Goal: Book appointment/travel/reservation

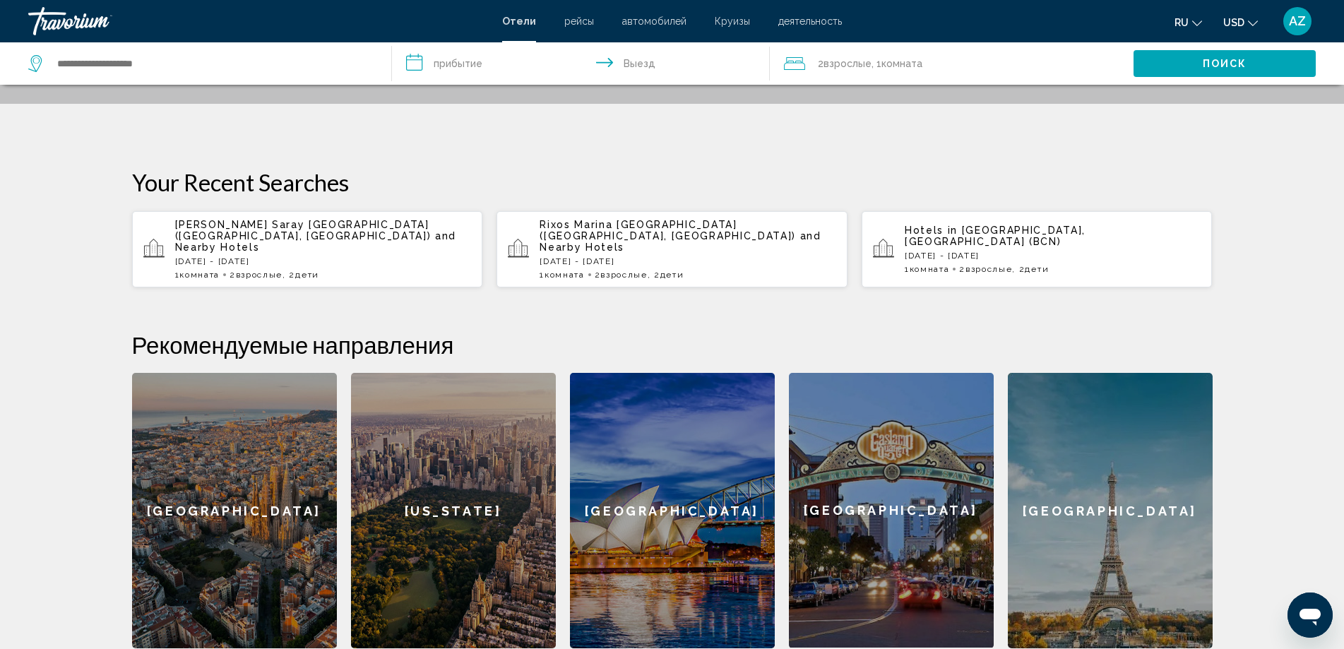
scroll to position [212, 0]
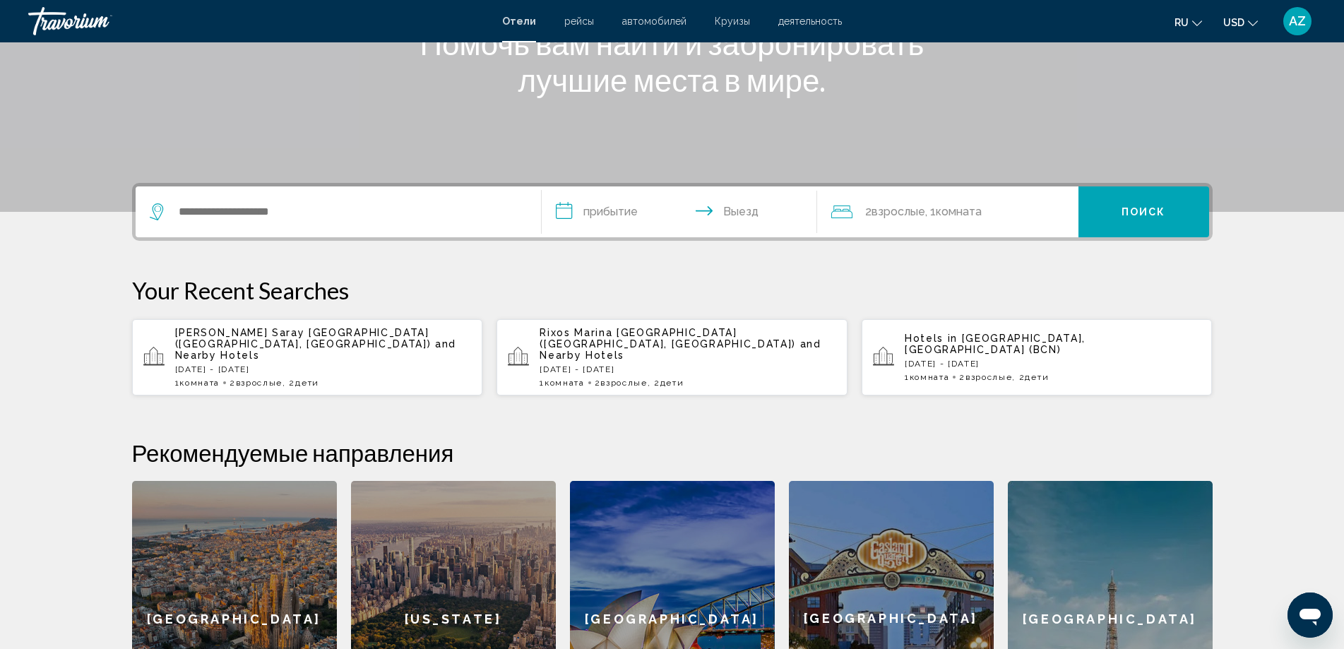
click at [661, 338] on span "Rixos Marina [GEOGRAPHIC_DATA] ([GEOGRAPHIC_DATA], [GEOGRAPHIC_DATA])" at bounding box center [667, 338] width 256 height 23
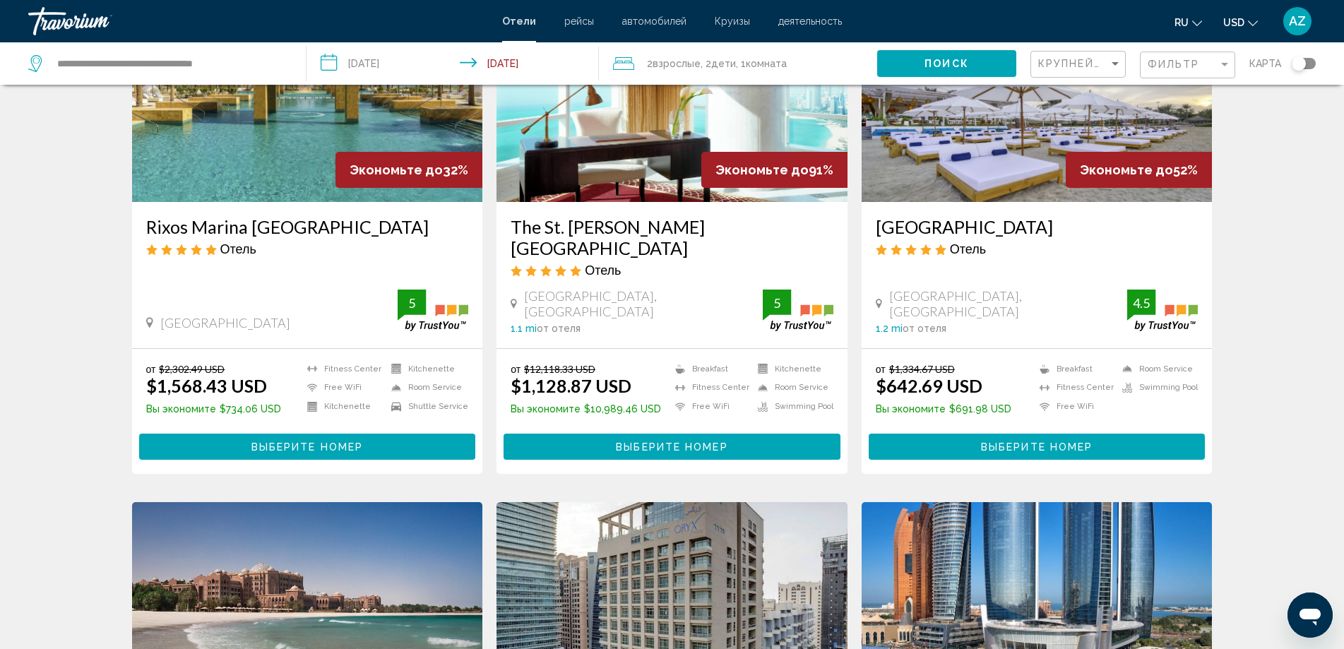
scroll to position [71, 0]
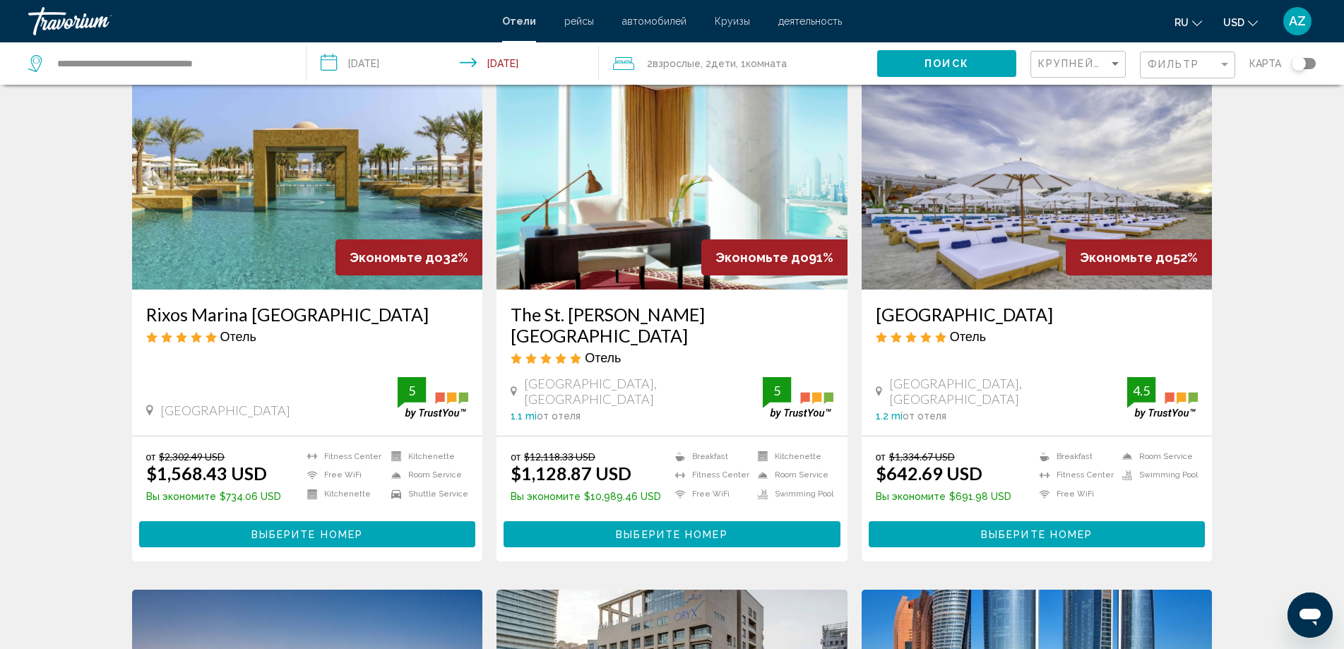
click at [646, 193] on img "Main content" at bounding box center [671, 177] width 351 height 226
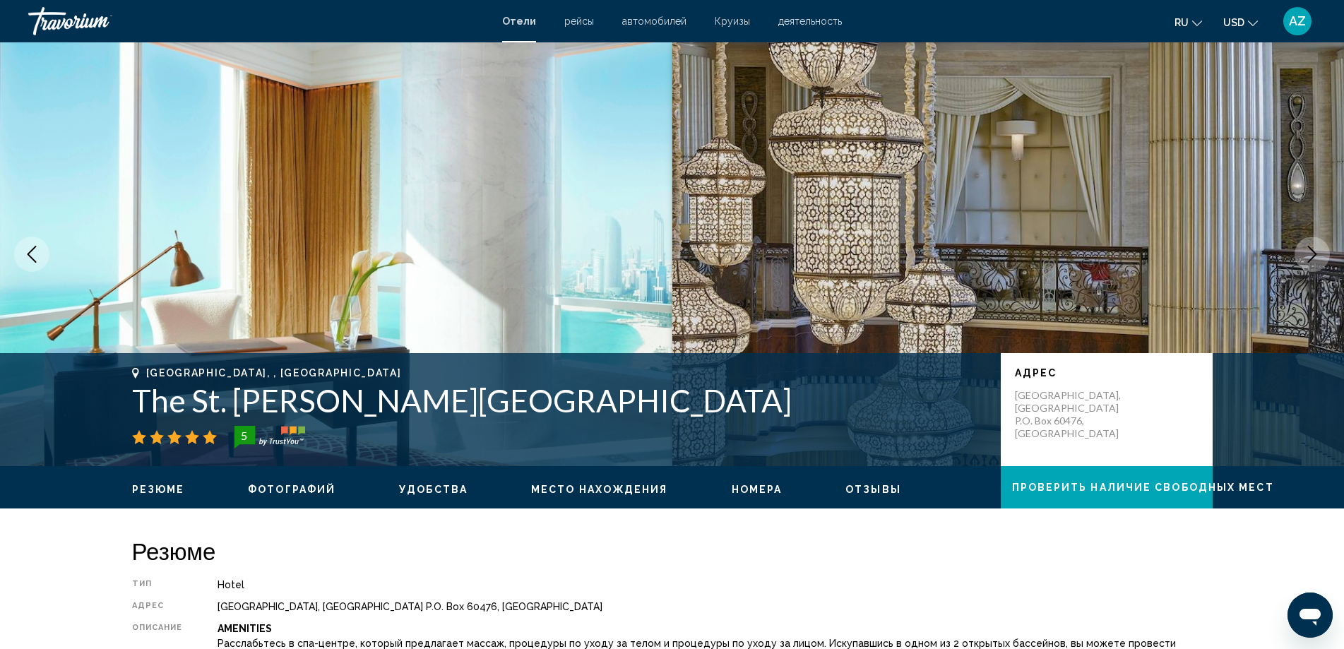
click at [25, 261] on icon "Previous image" at bounding box center [31, 254] width 17 height 17
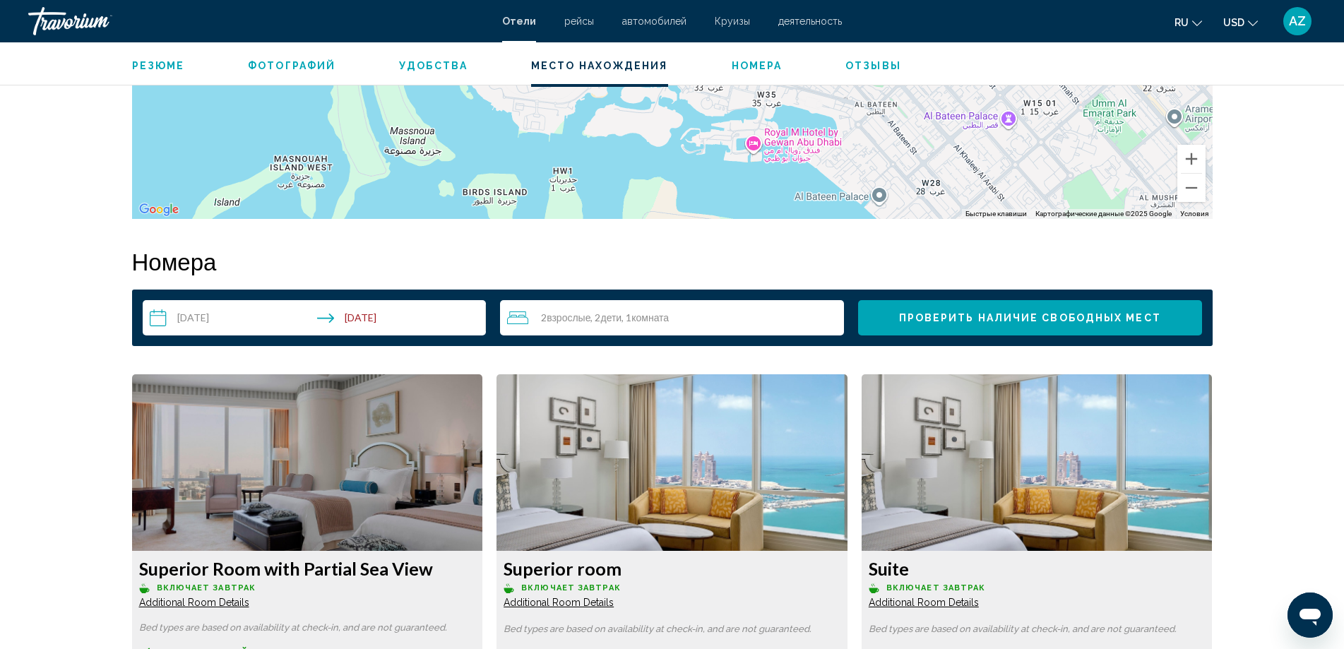
scroll to position [1625, 0]
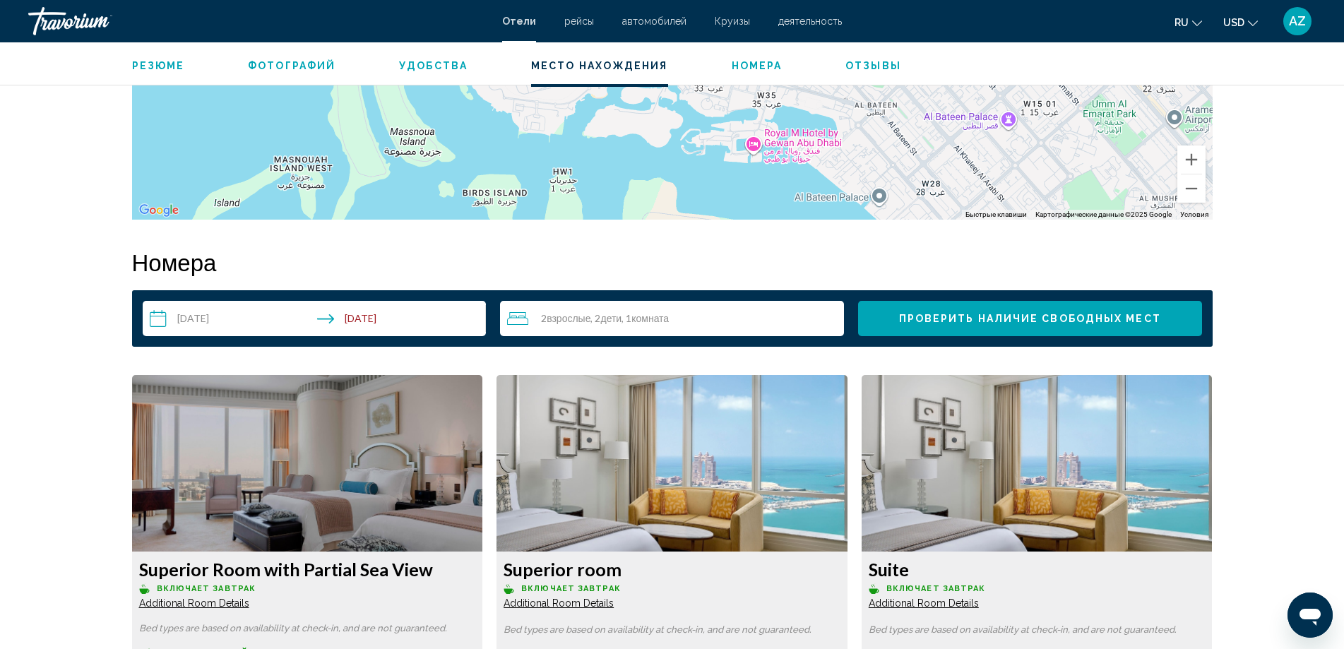
click at [249, 319] on input "**********" at bounding box center [318, 321] width 350 height 40
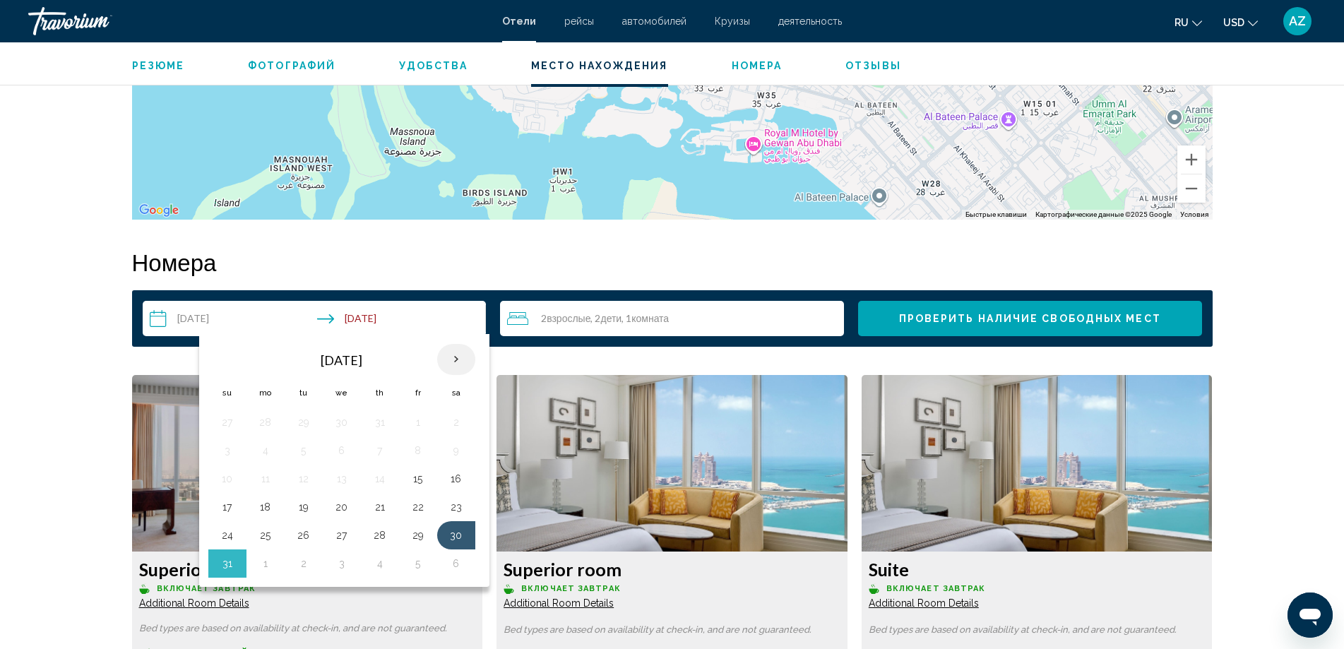
click at [443, 354] on th "Next month" at bounding box center [456, 359] width 38 height 31
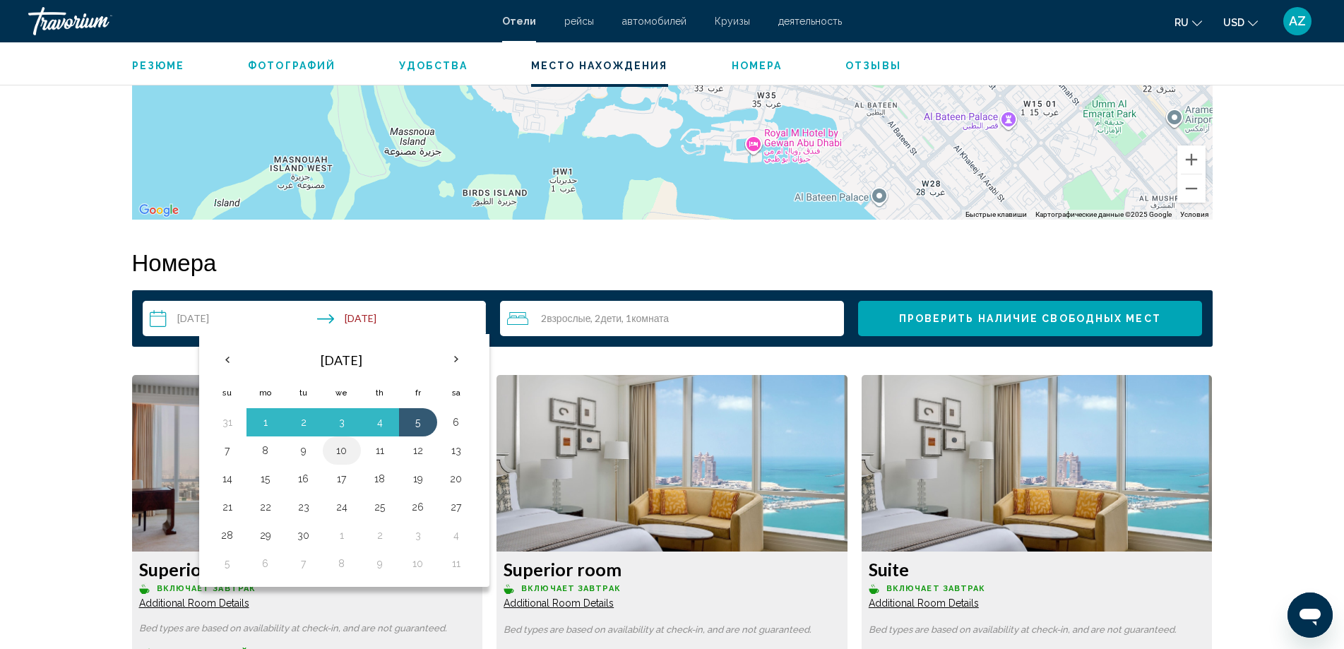
click at [338, 449] on button "10" at bounding box center [341, 451] width 23 height 20
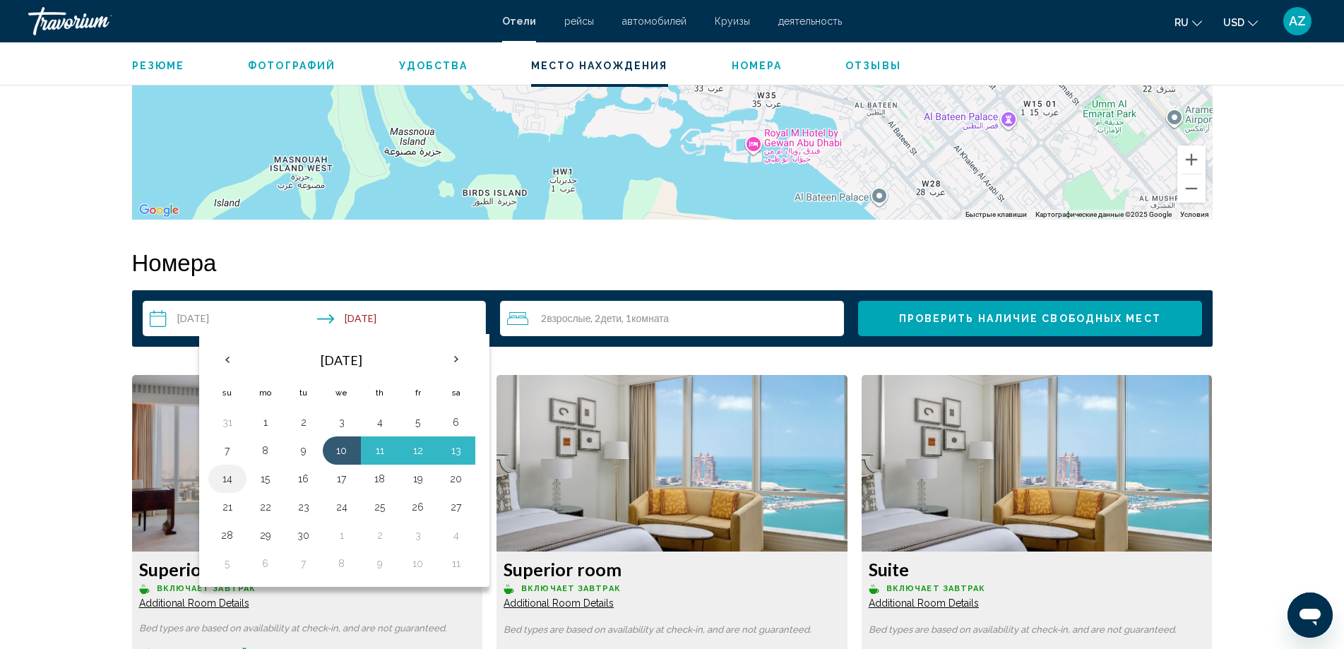
click at [229, 479] on button "14" at bounding box center [227, 479] width 23 height 20
type input "**********"
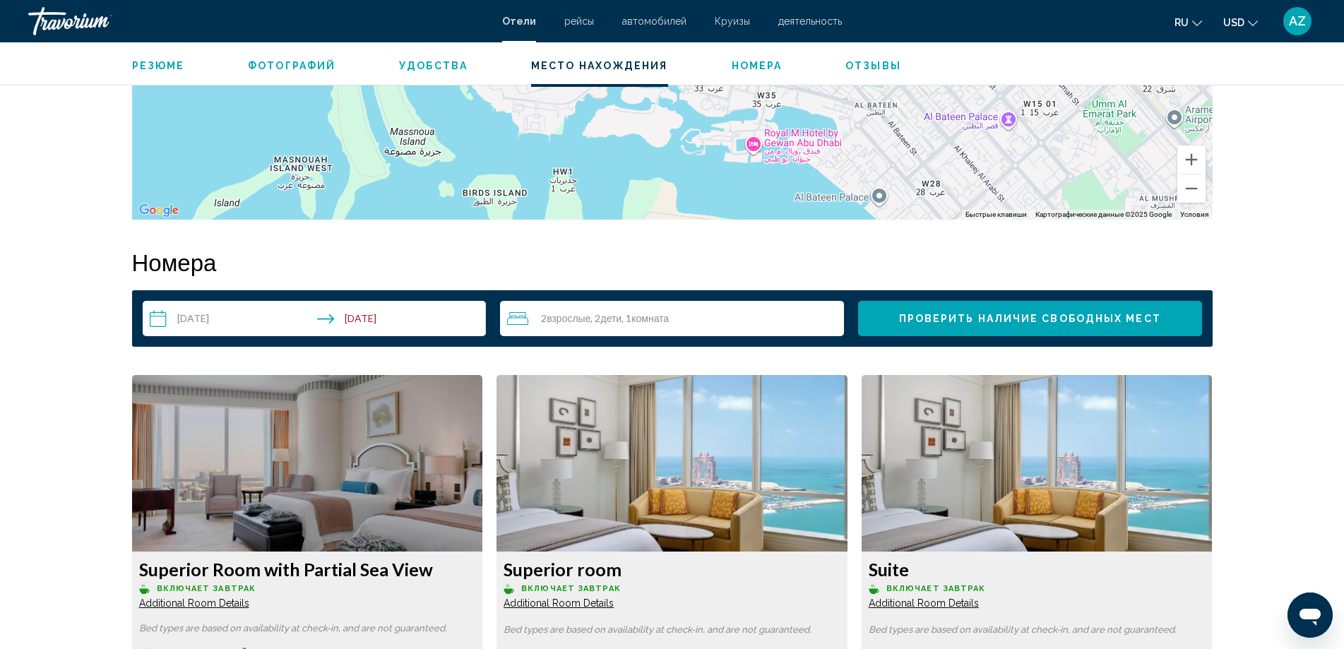
click at [942, 314] on span "Проверить наличие свободных мест" at bounding box center [1030, 319] width 262 height 11
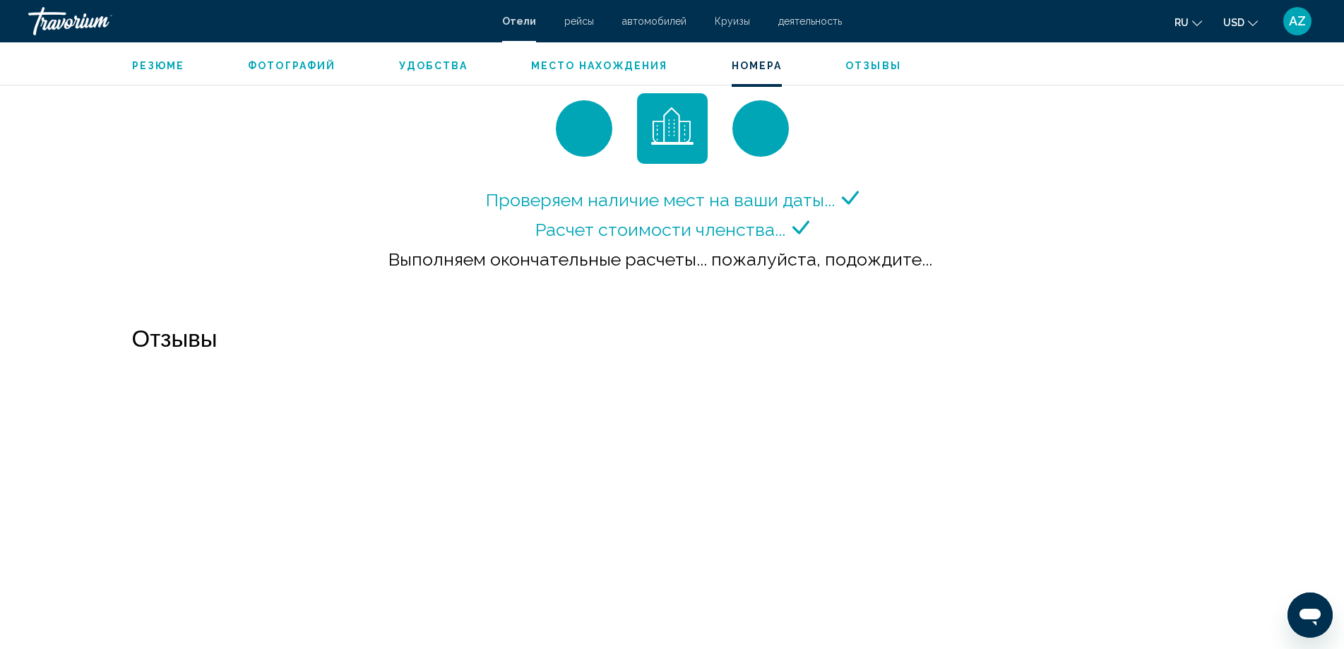
scroll to position [1765, 0]
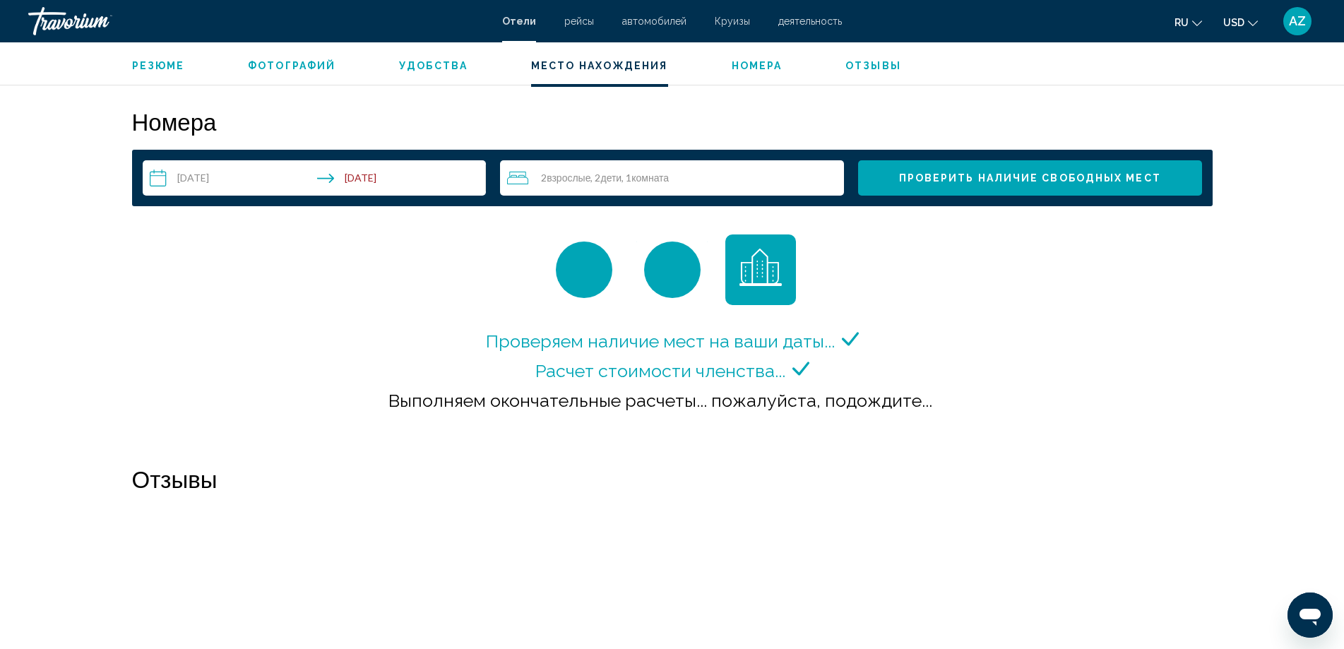
click at [1037, 177] on span "Проверить наличие свободных мест" at bounding box center [1030, 178] width 262 height 11
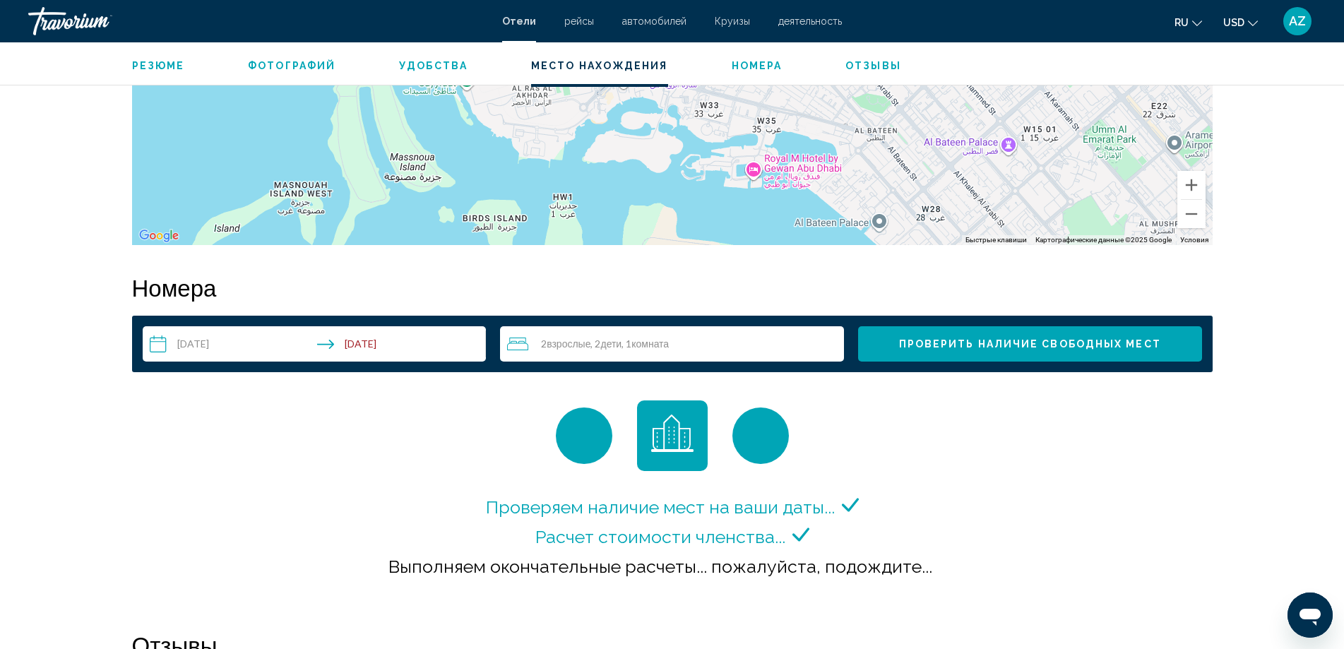
scroll to position [1580, 0]
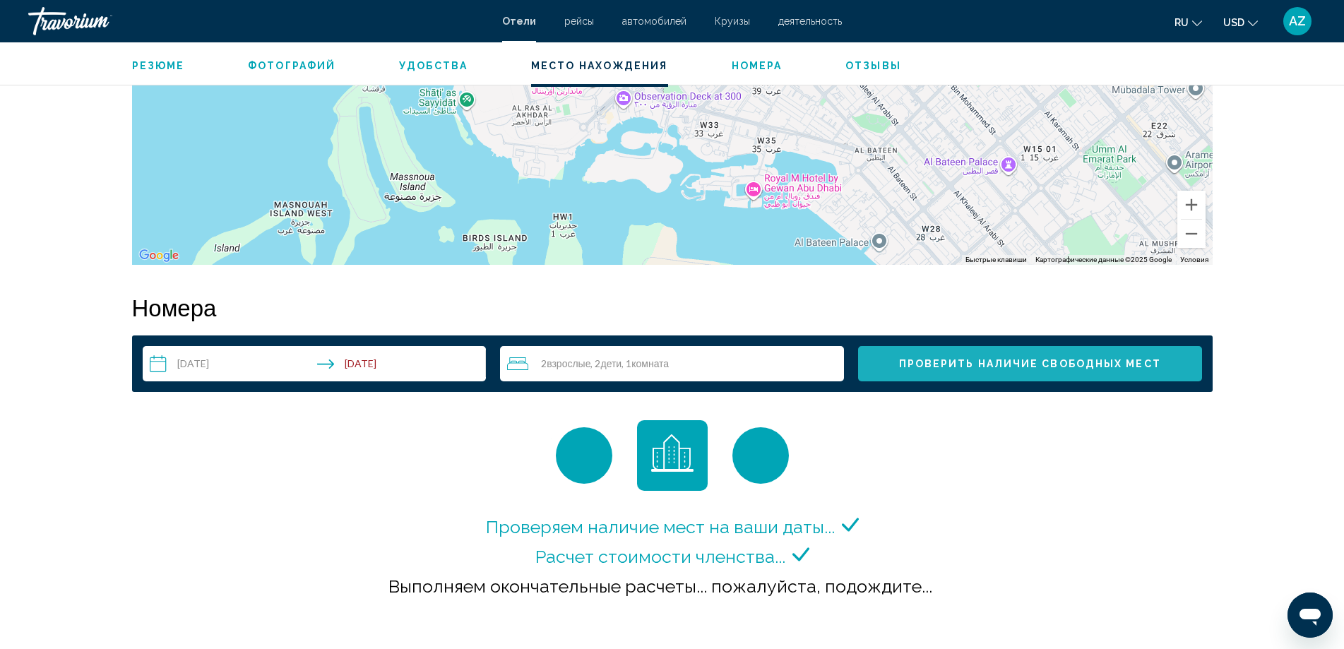
click at [1061, 351] on button "Проверить наличие свободных мест" at bounding box center [1030, 363] width 344 height 35
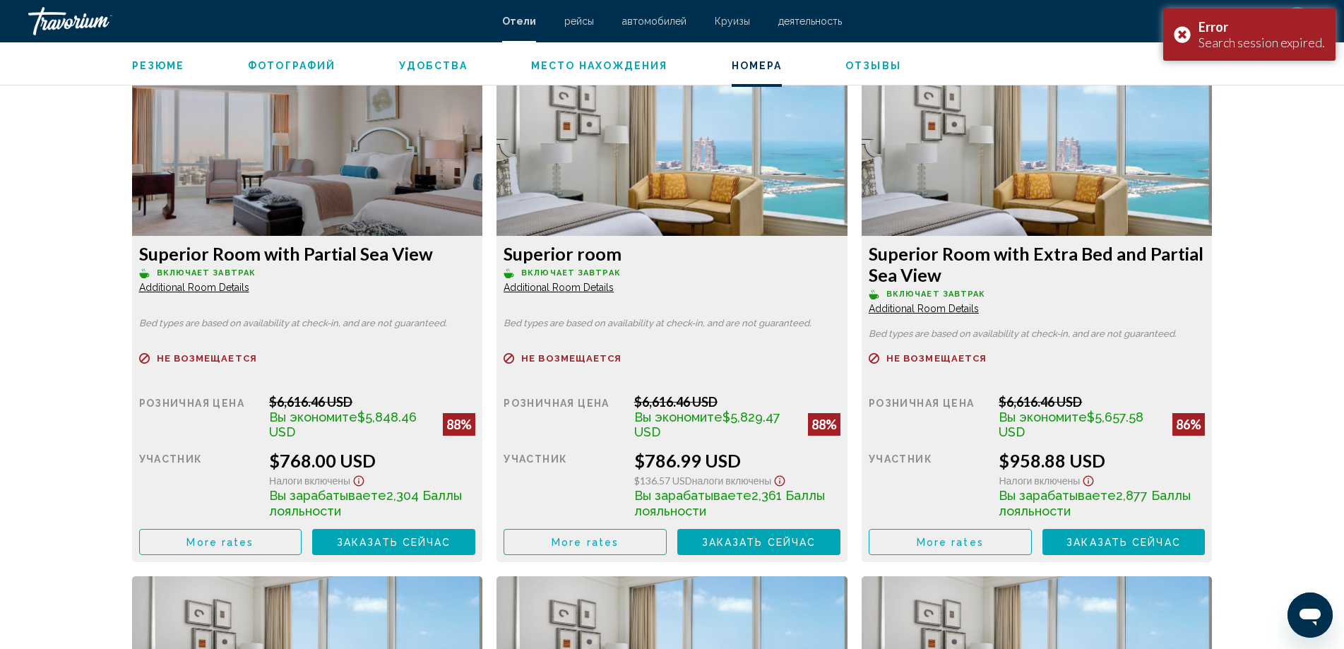
scroll to position [1765, 0]
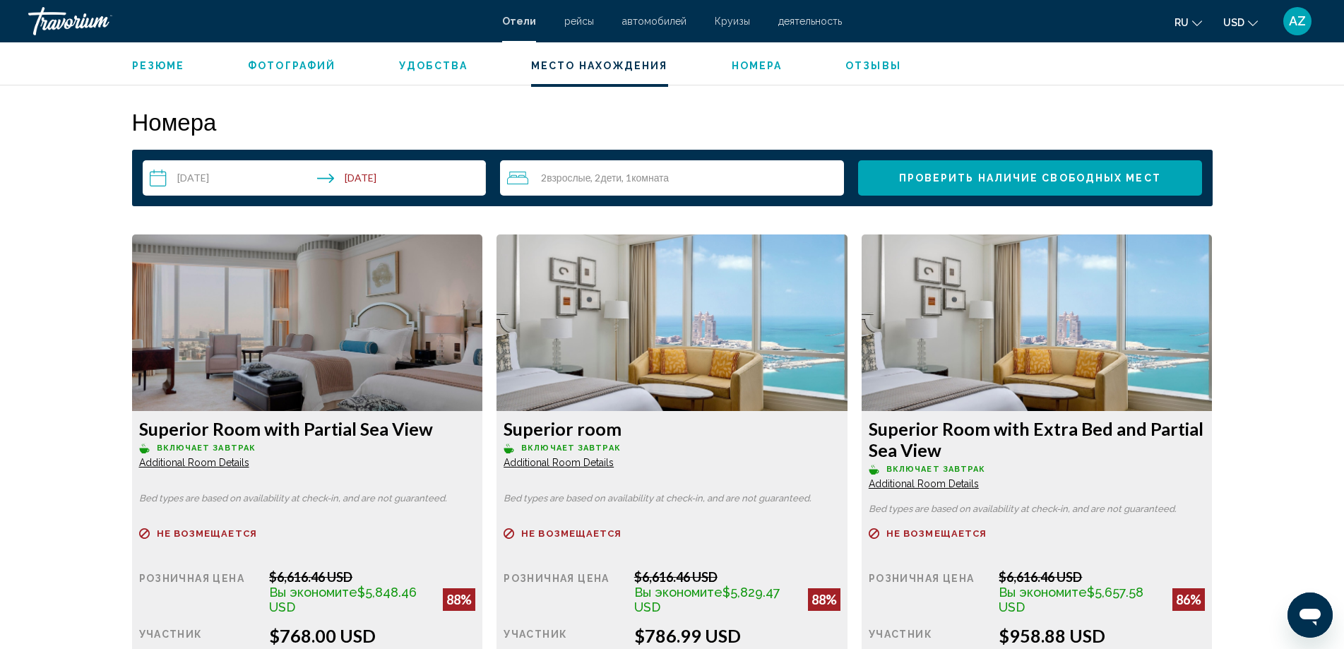
click at [309, 299] on img "Main content" at bounding box center [307, 322] width 351 height 177
click at [179, 464] on span "Additional Room Details" at bounding box center [194, 462] width 110 height 11
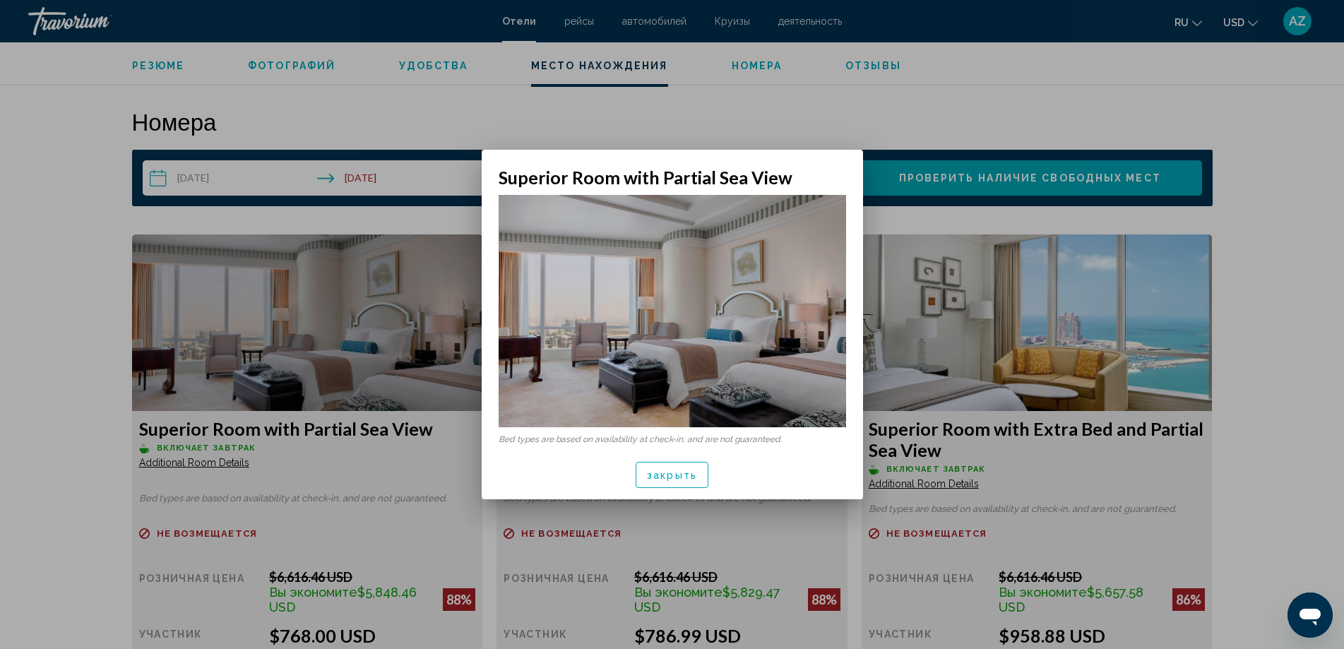
scroll to position [0, 0]
click at [667, 477] on span "закрыть" at bounding box center [672, 475] width 50 height 11
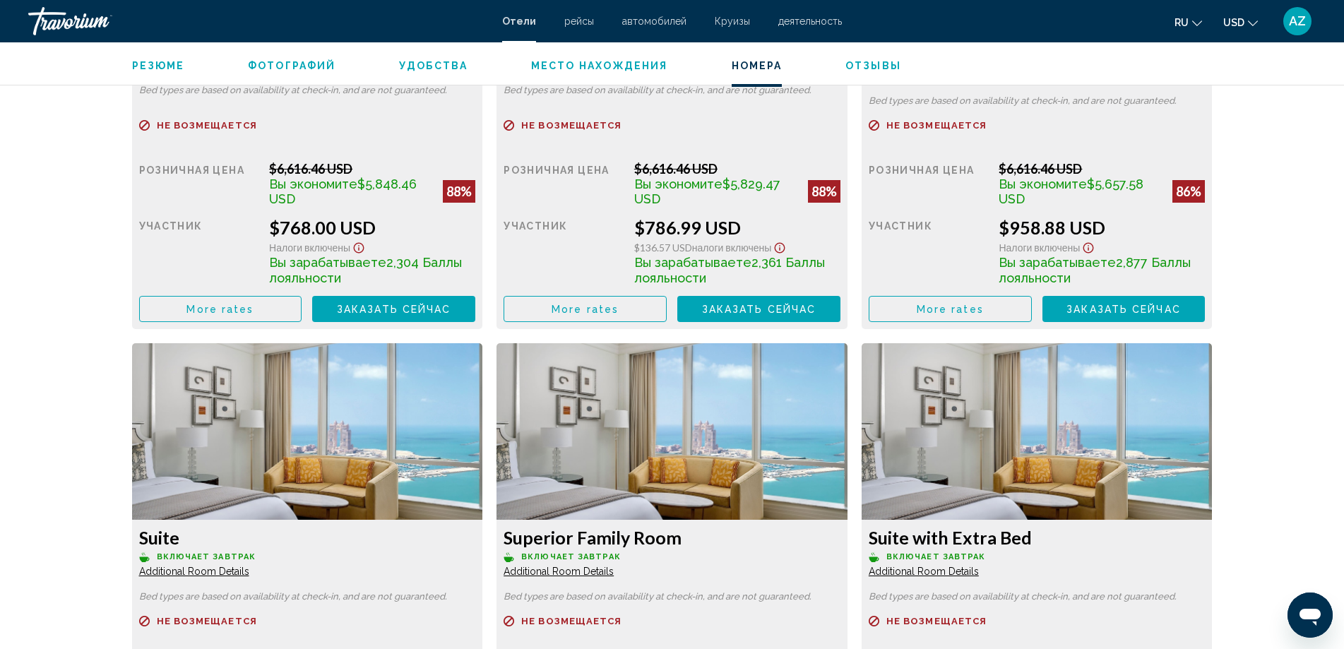
scroll to position [2189, 0]
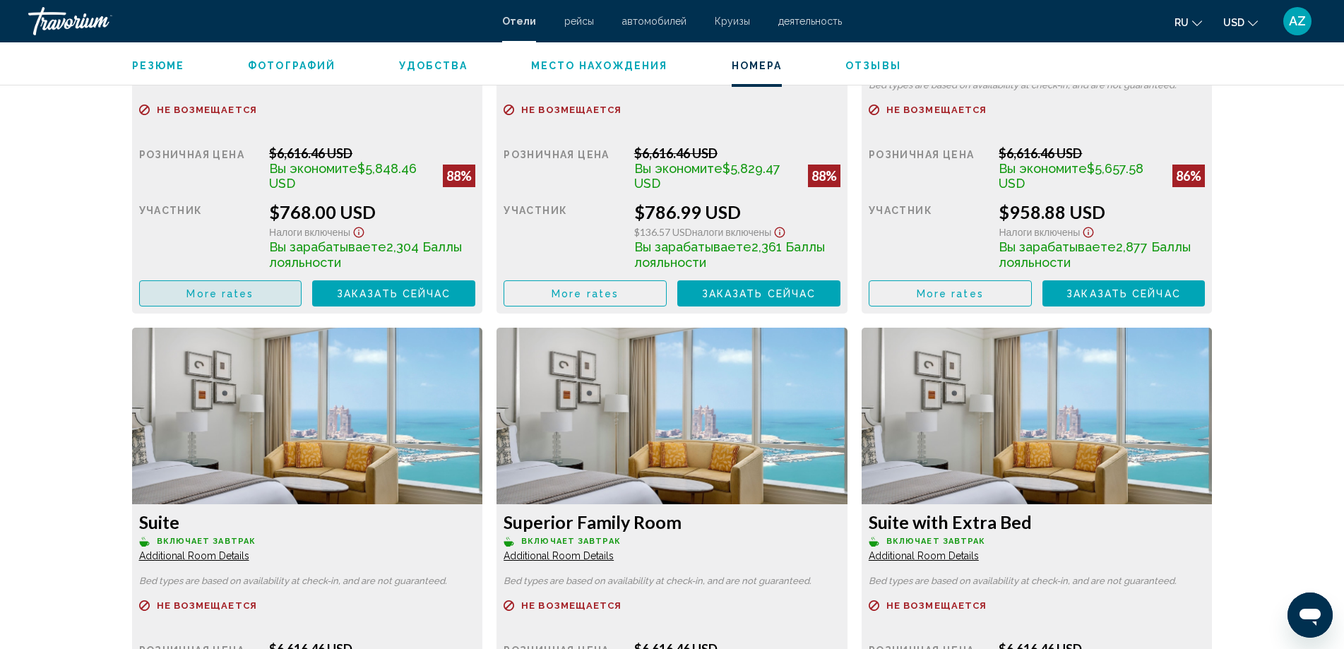
click at [237, 303] on button "More rates" at bounding box center [220, 293] width 163 height 26
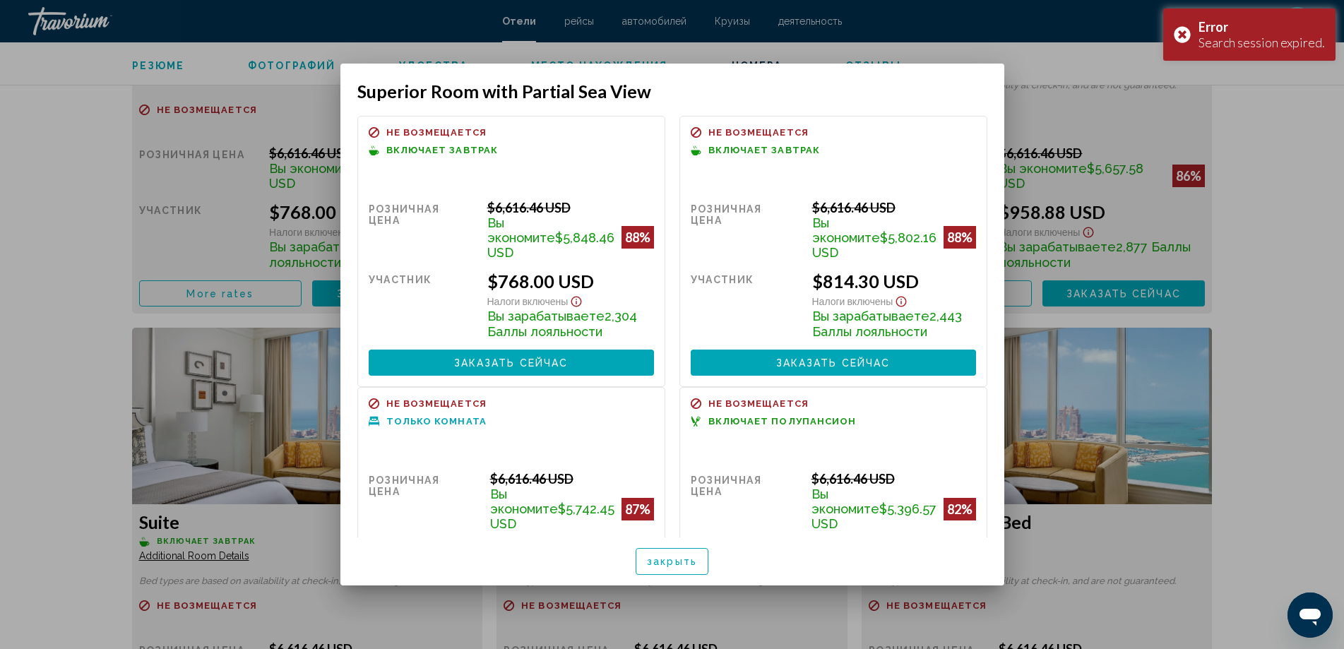
click at [1277, 331] on div at bounding box center [672, 324] width 1344 height 649
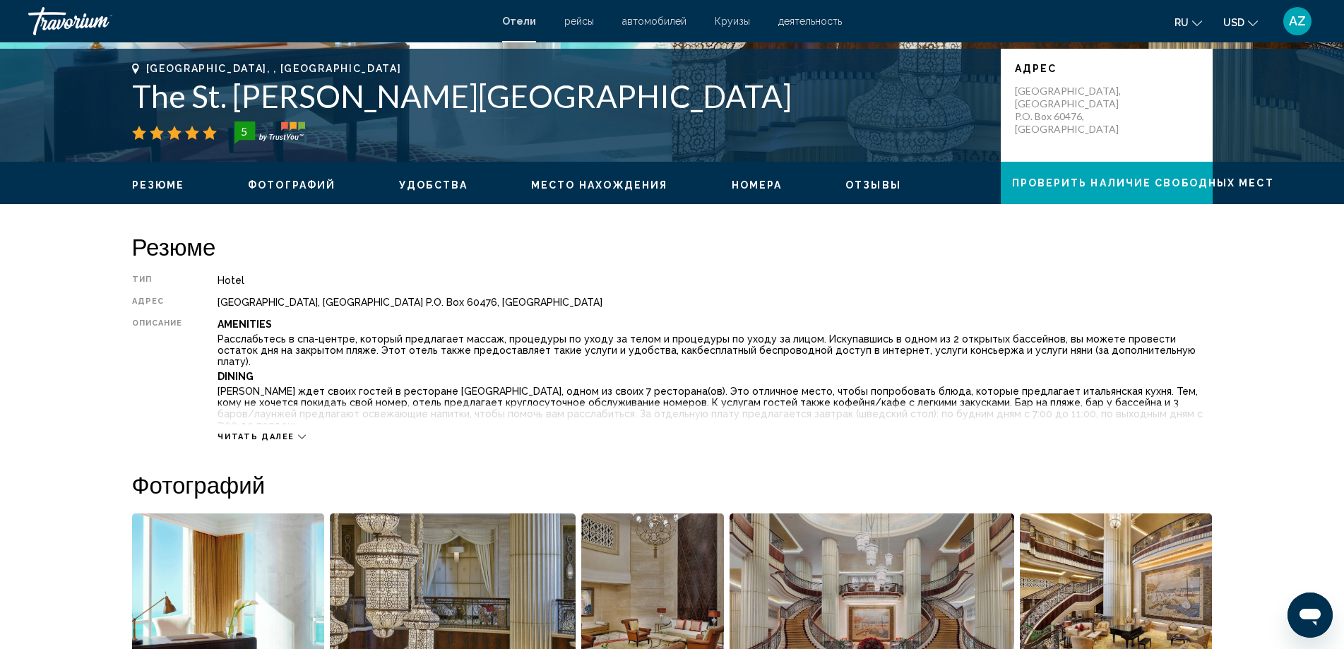
scroll to position [77, 0]
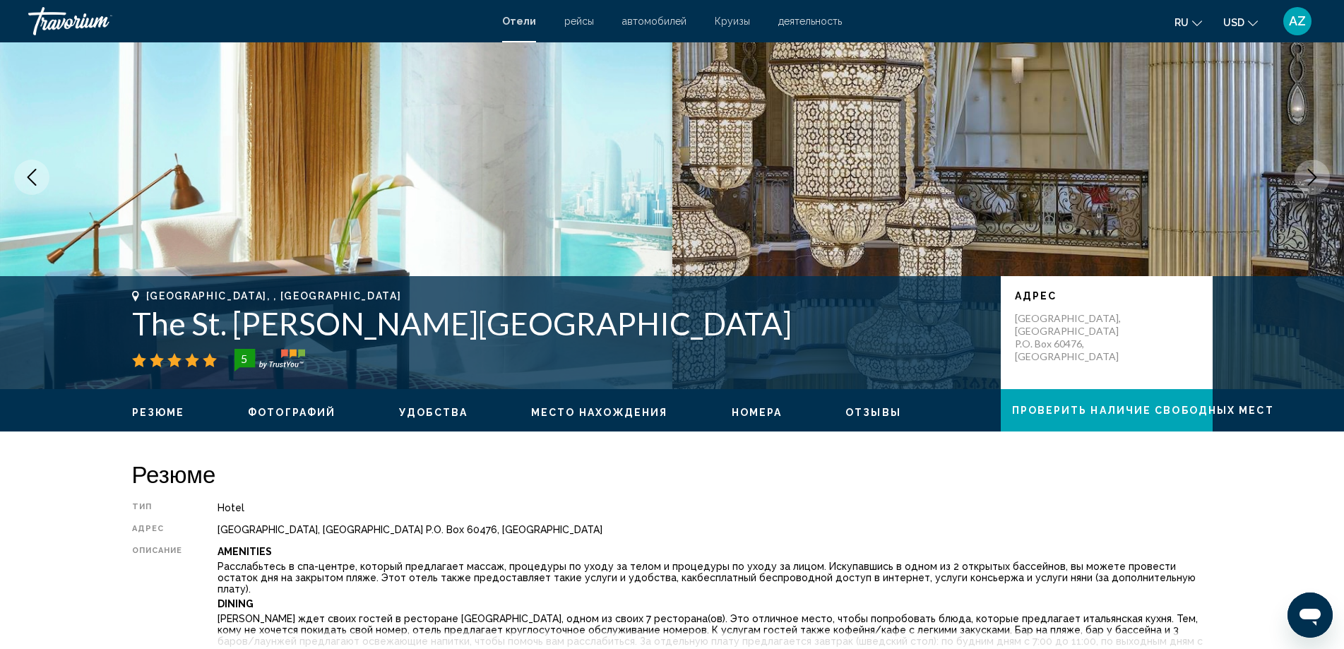
drag, startPoint x: 127, startPoint y: 320, endPoint x: 464, endPoint y: 309, distance: 337.0
click at [464, 309] on div "[GEOGRAPHIC_DATA], , [GEOGRAPHIC_DATA] The St. [PERSON_NAME][GEOGRAPHIC_DATA] […" at bounding box center [672, 332] width 1137 height 85
copy h1 "The St. [PERSON_NAME][GEOGRAPHIC_DATA]"
click at [576, 18] on span "рейсы" at bounding box center [579, 21] width 30 height 11
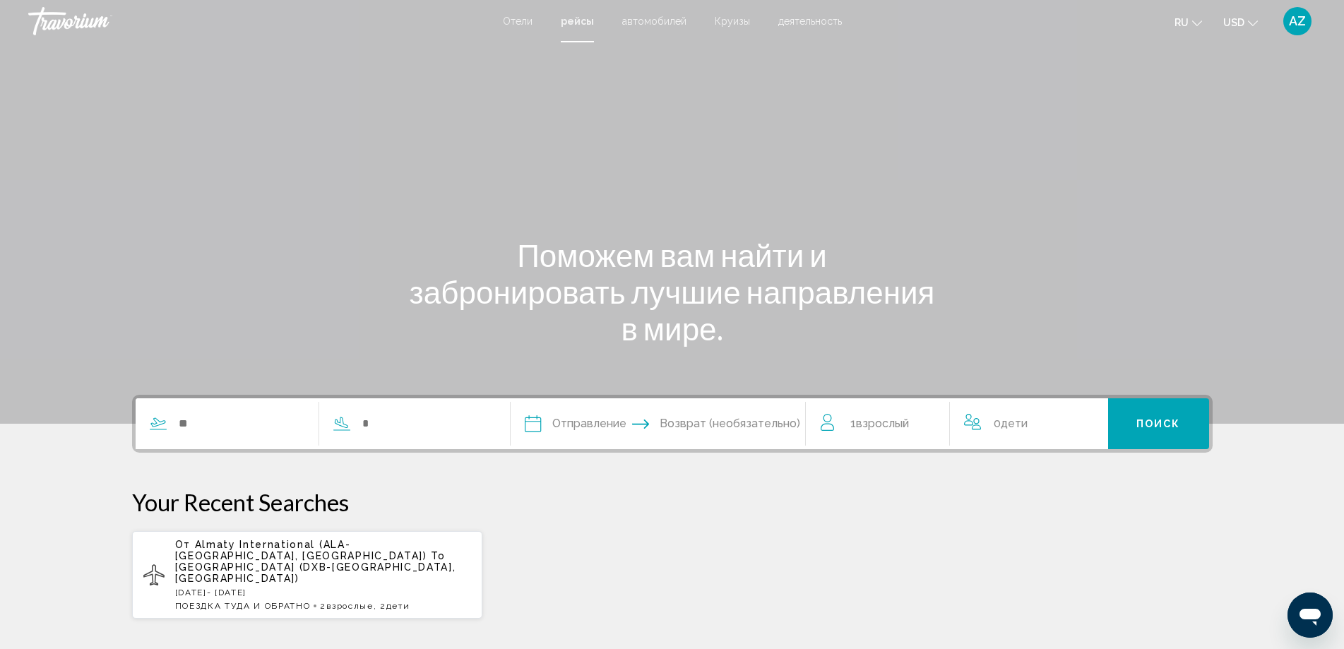
click at [229, 409] on div "Search widget" at bounding box center [312, 423] width 353 height 51
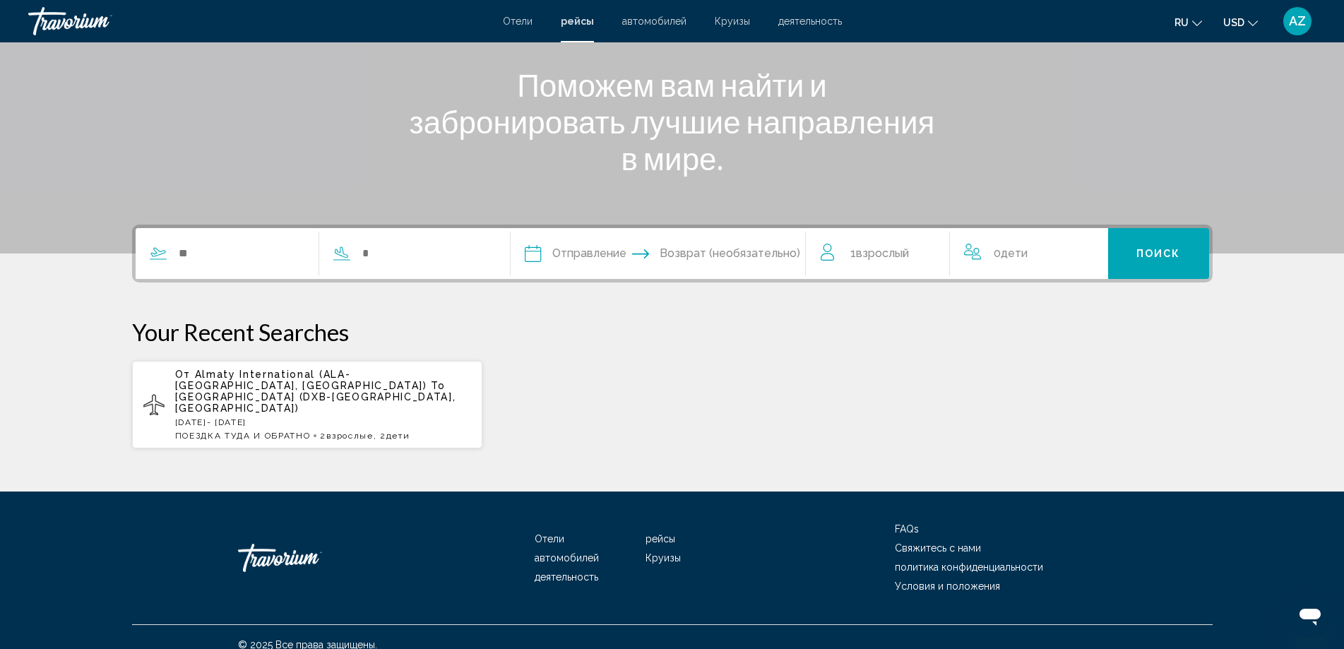
scroll to position [174, 0]
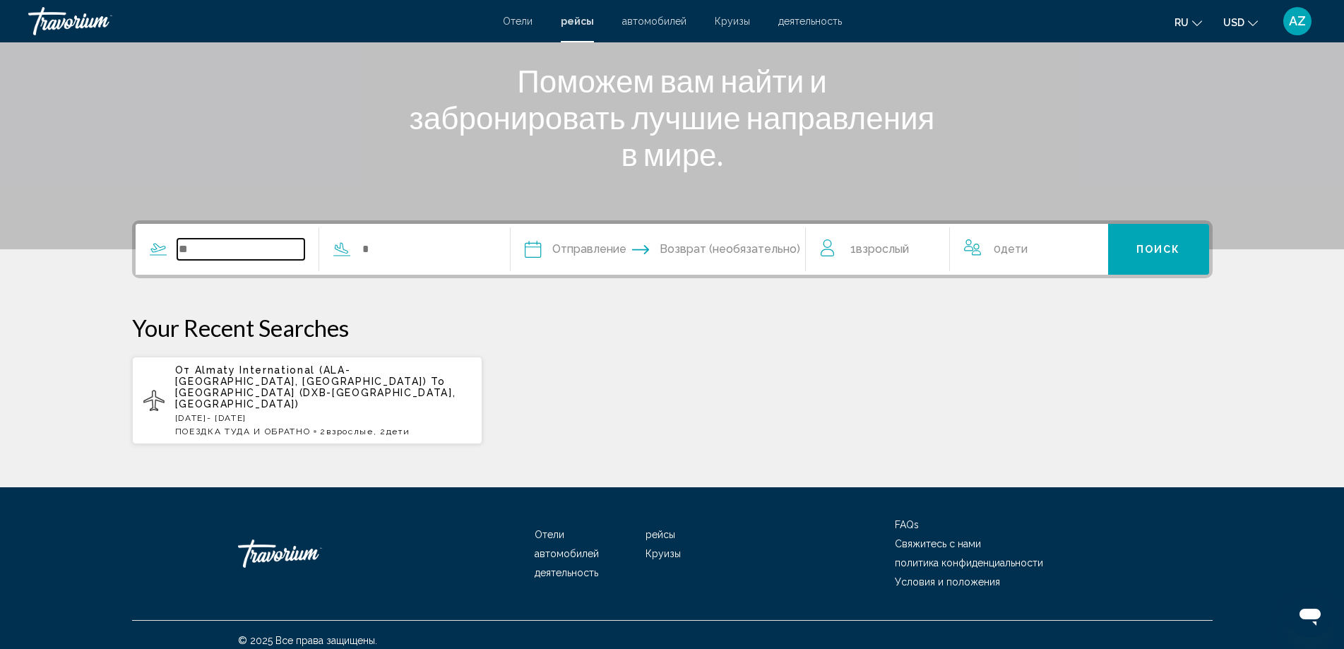
click at [246, 258] on input "Search widget" at bounding box center [241, 249] width 128 height 21
type input "*"
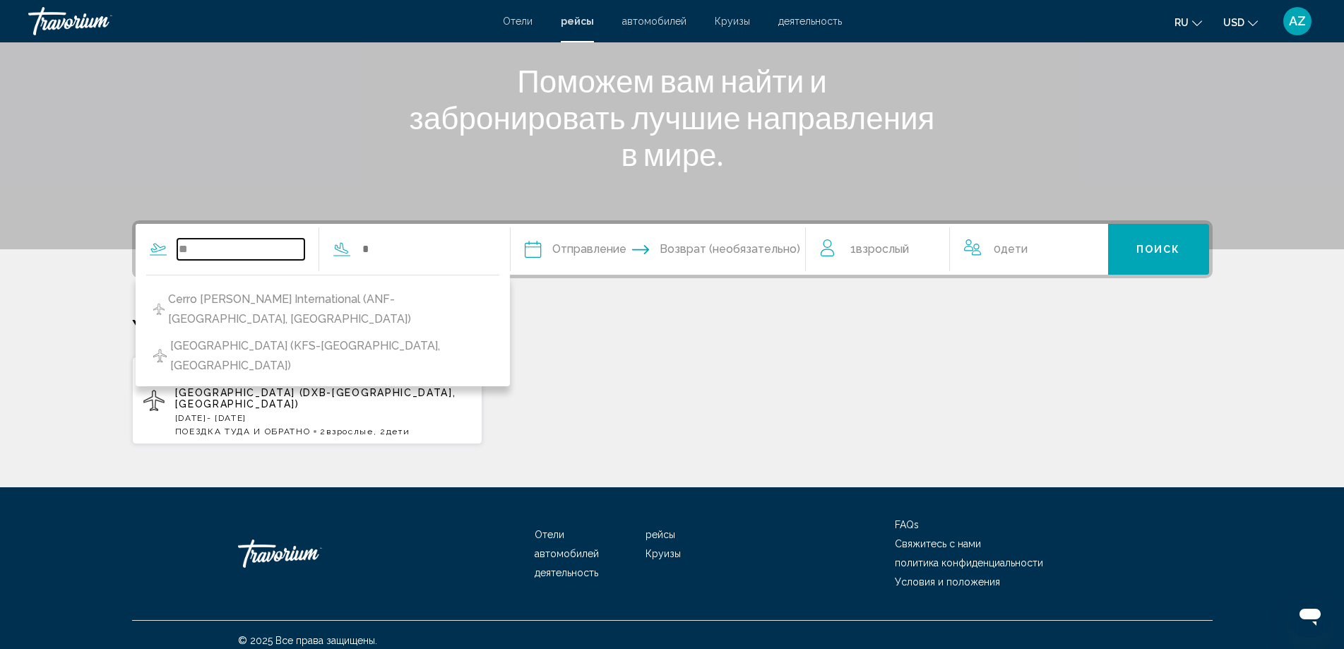
type input "*"
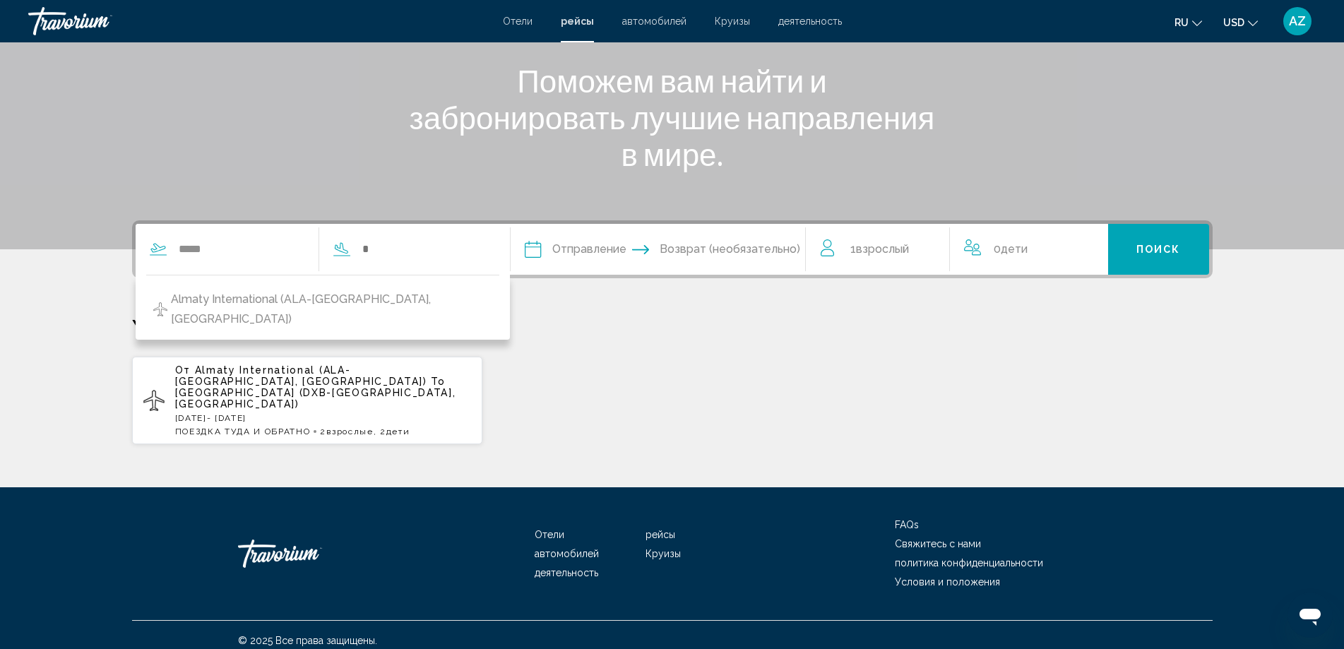
click at [239, 294] on span "Almaty International (ALA-[GEOGRAPHIC_DATA], [GEOGRAPHIC_DATA])" at bounding box center [331, 309] width 321 height 40
type input "**********"
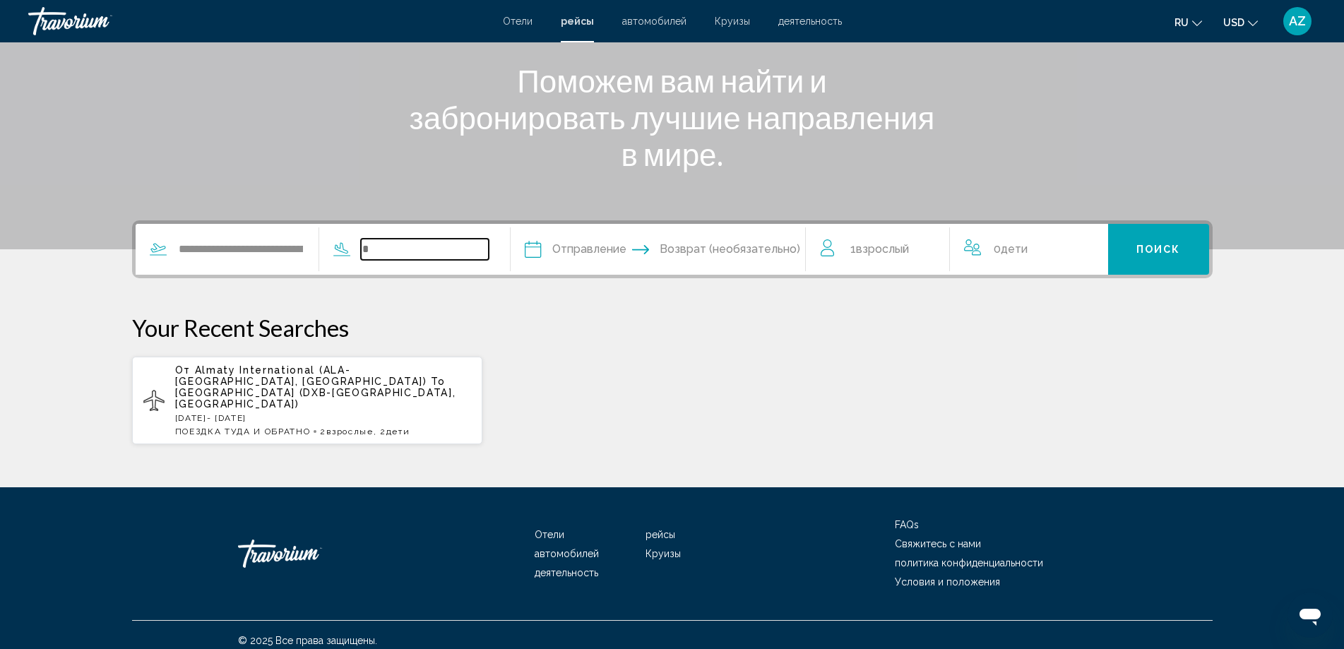
click at [369, 246] on input "Search widget" at bounding box center [425, 249] width 128 height 21
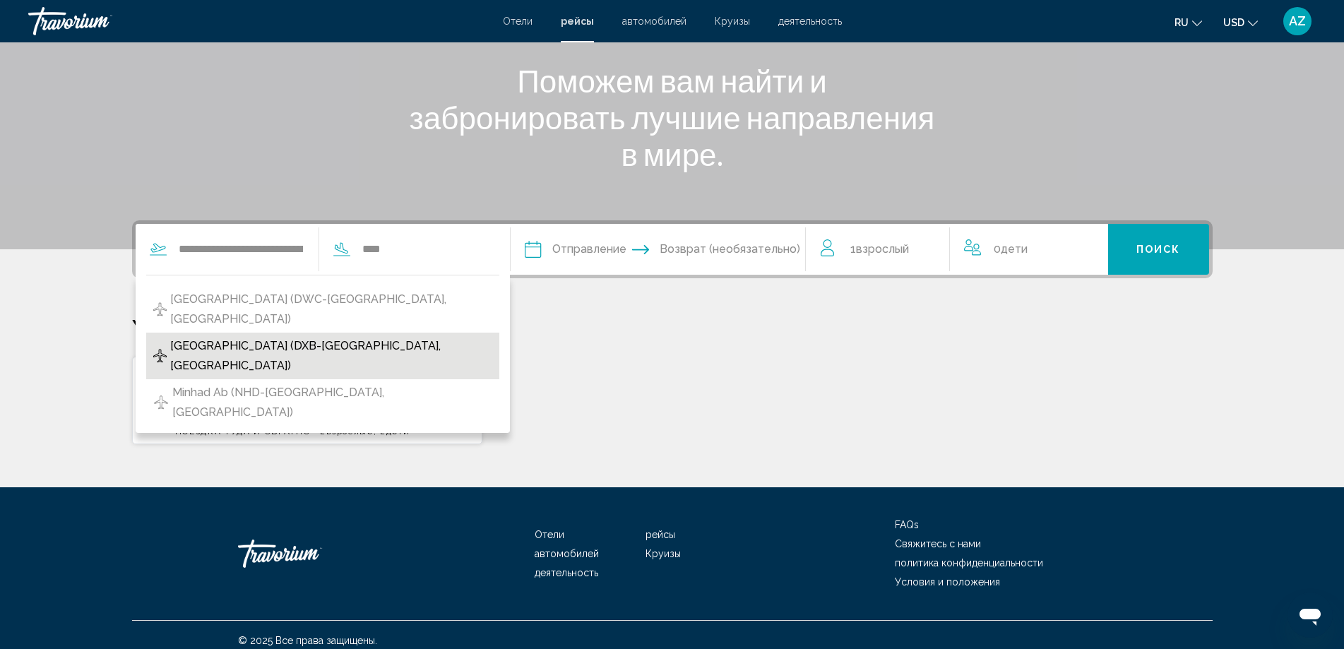
click at [390, 345] on span "[GEOGRAPHIC_DATA] (DXB-[GEOGRAPHIC_DATA], [GEOGRAPHIC_DATA])" at bounding box center [331, 356] width 322 height 40
type input "**********"
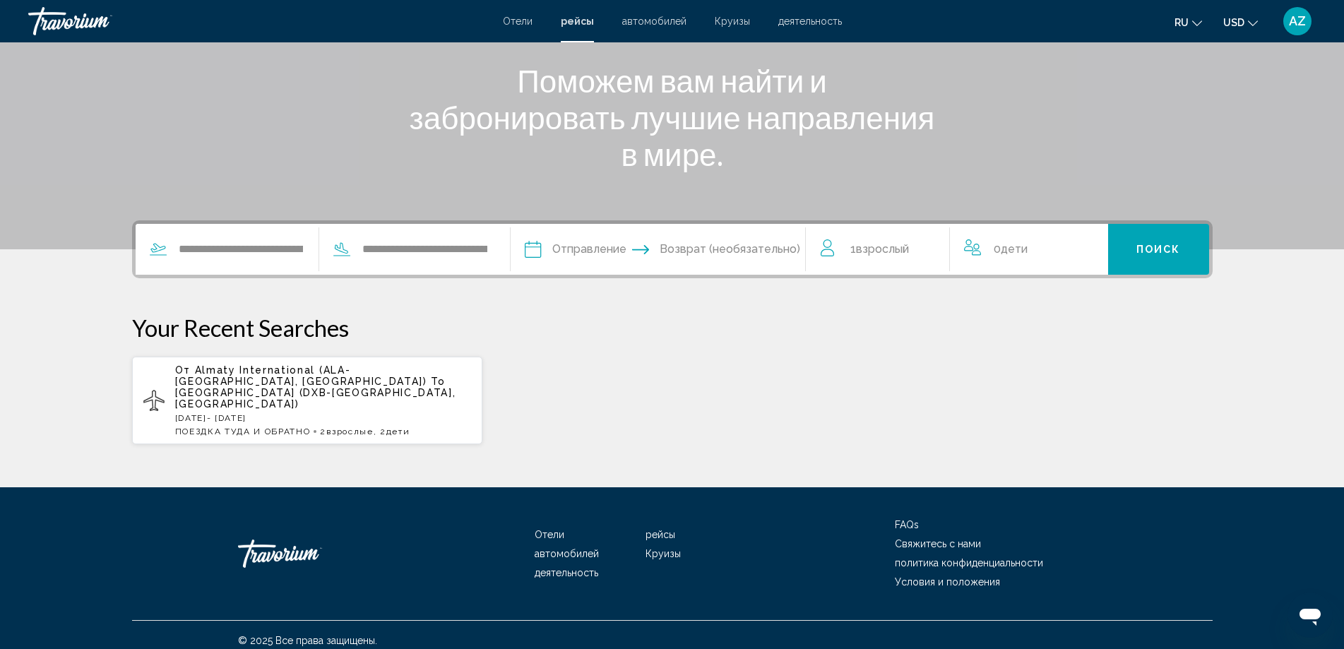
click at [579, 252] on input "Depart date" at bounding box center [594, 251] width 146 height 55
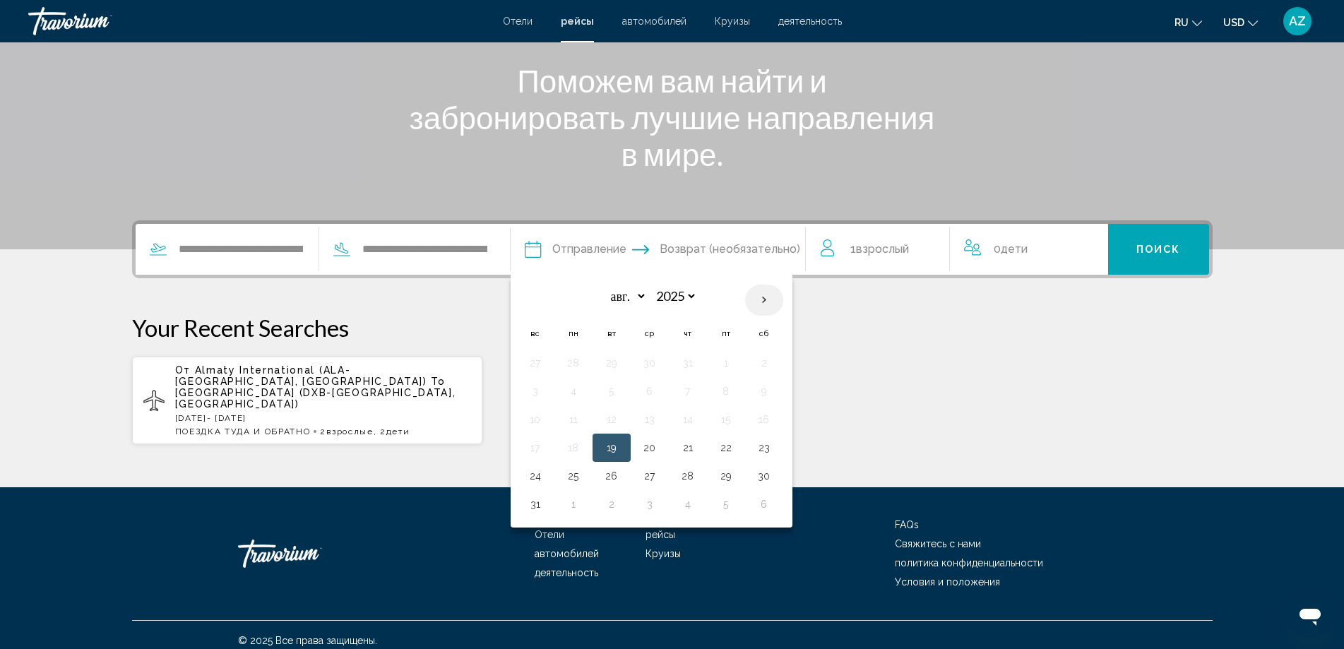
click at [773, 300] on th "Next month" at bounding box center [764, 300] width 38 height 31
select select "*"
click at [537, 424] on button "14" at bounding box center [535, 420] width 23 height 20
type input "**********"
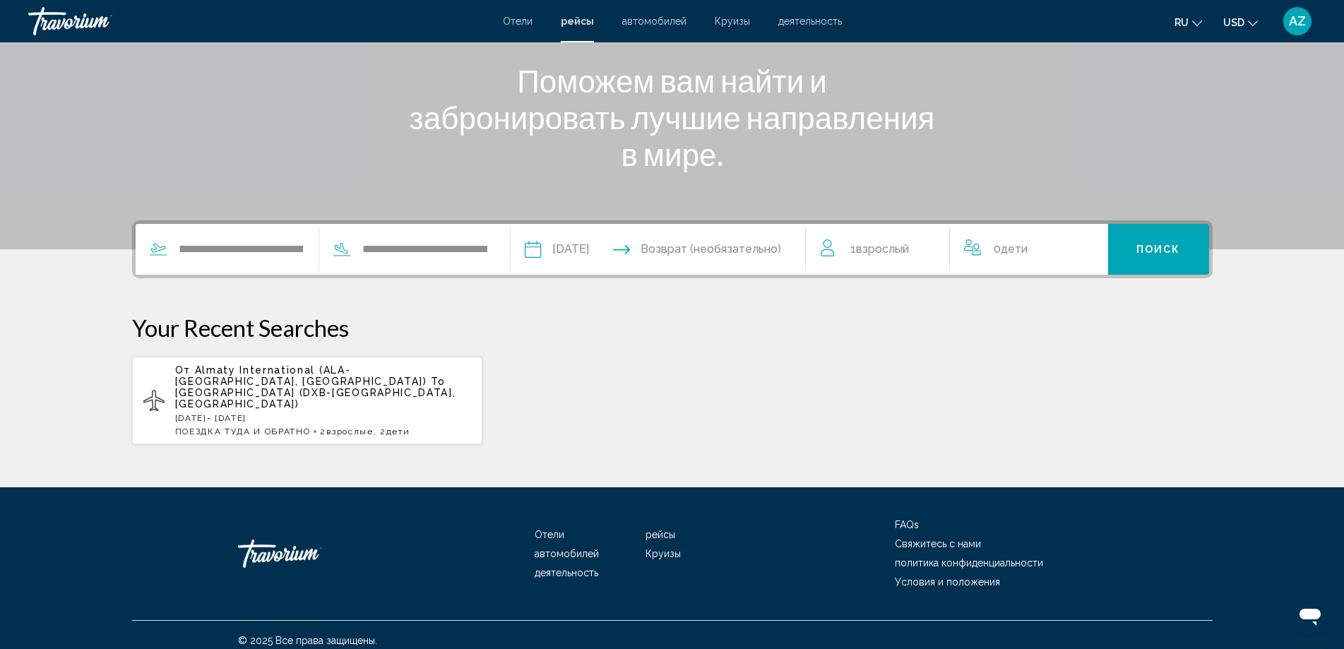
click at [739, 241] on input "Return date" at bounding box center [738, 251] width 146 height 55
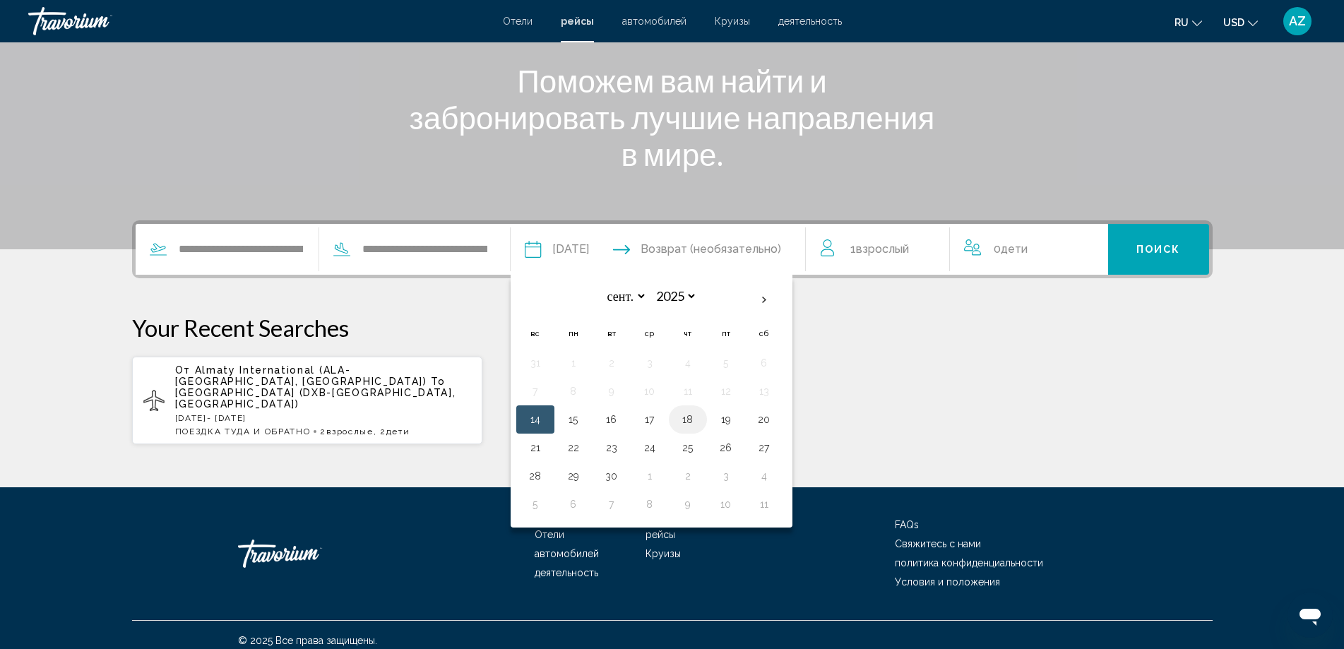
click at [693, 423] on button "18" at bounding box center [687, 420] width 23 height 20
type input "**********"
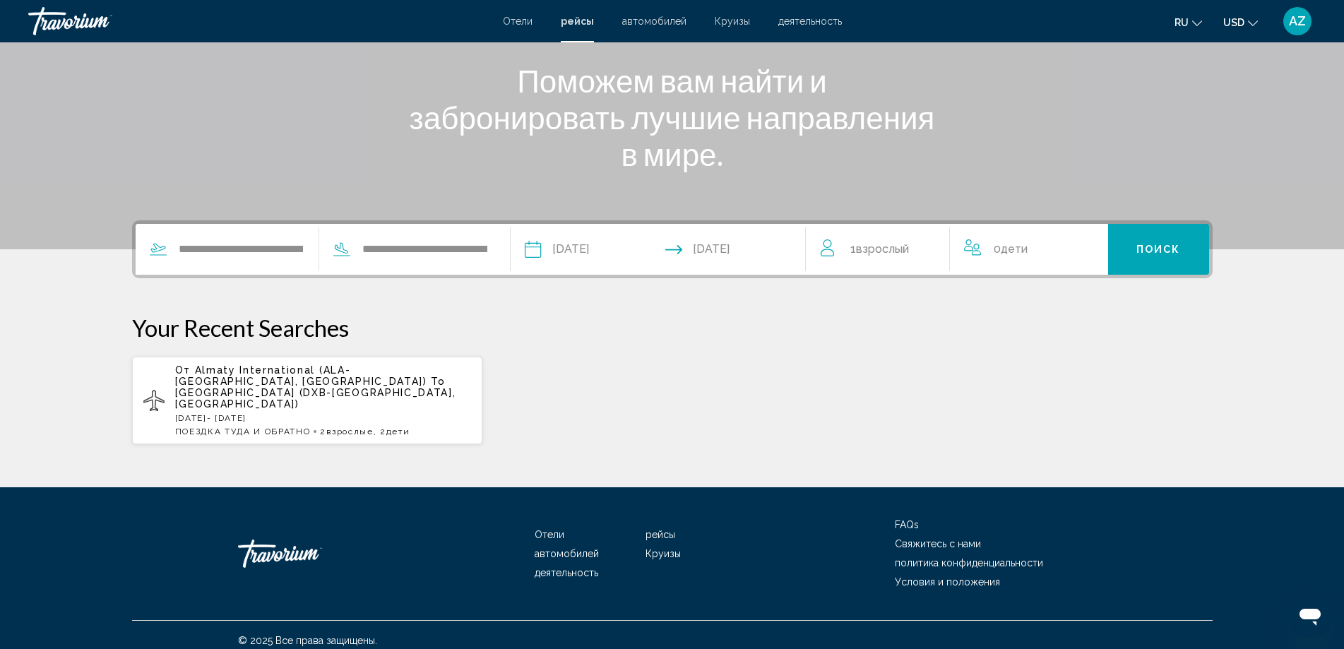
click at [914, 246] on div "1 Взрослый Взрослые" at bounding box center [884, 249] width 129 height 20
click at [935, 251] on icon "Increment adults" at bounding box center [928, 246] width 13 height 17
click at [1183, 249] on button "Поиск" at bounding box center [1158, 249] width 101 height 51
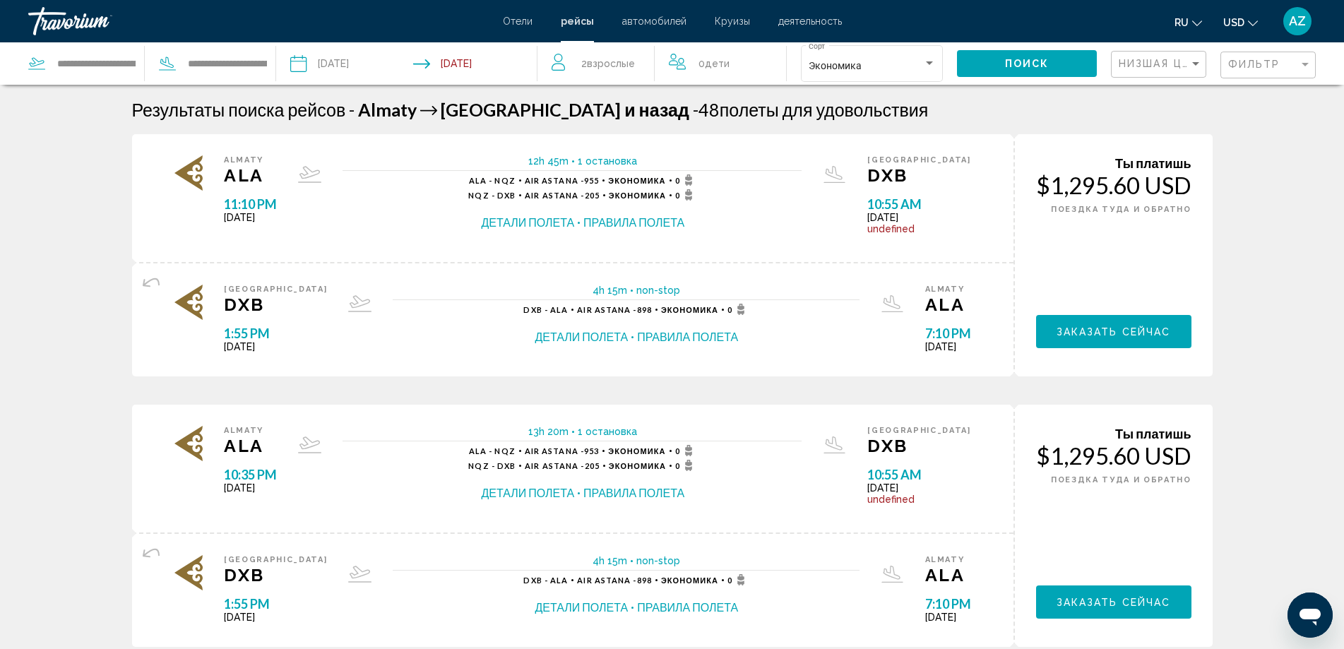
click at [520, 20] on span "Отели" at bounding box center [518, 21] width 30 height 11
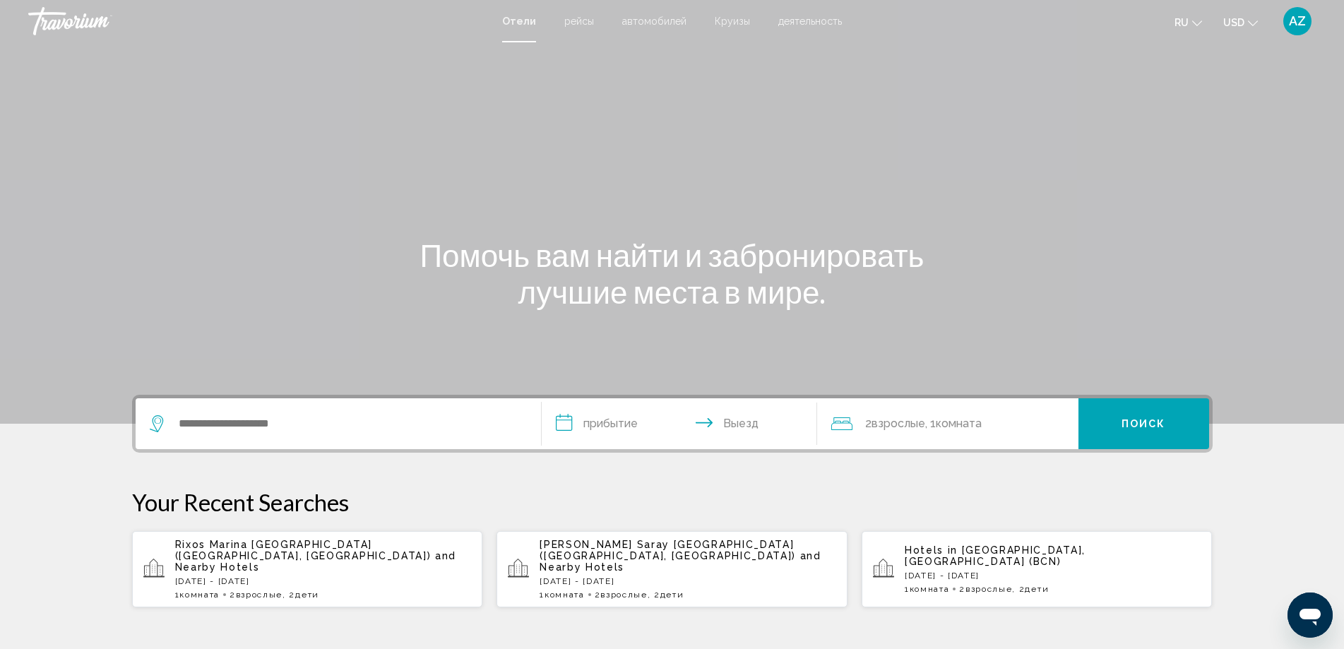
click at [808, 20] on span "деятельность" at bounding box center [810, 21] width 64 height 11
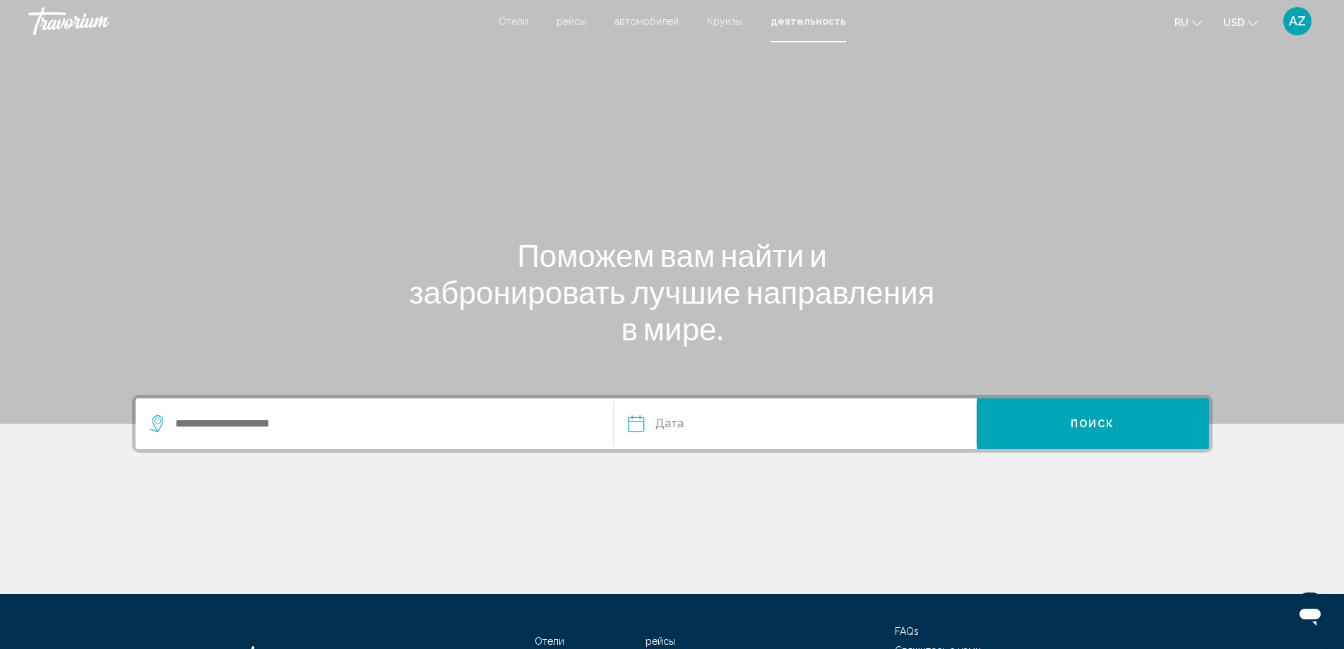
click at [520, 20] on span "Отели" at bounding box center [514, 21] width 30 height 11
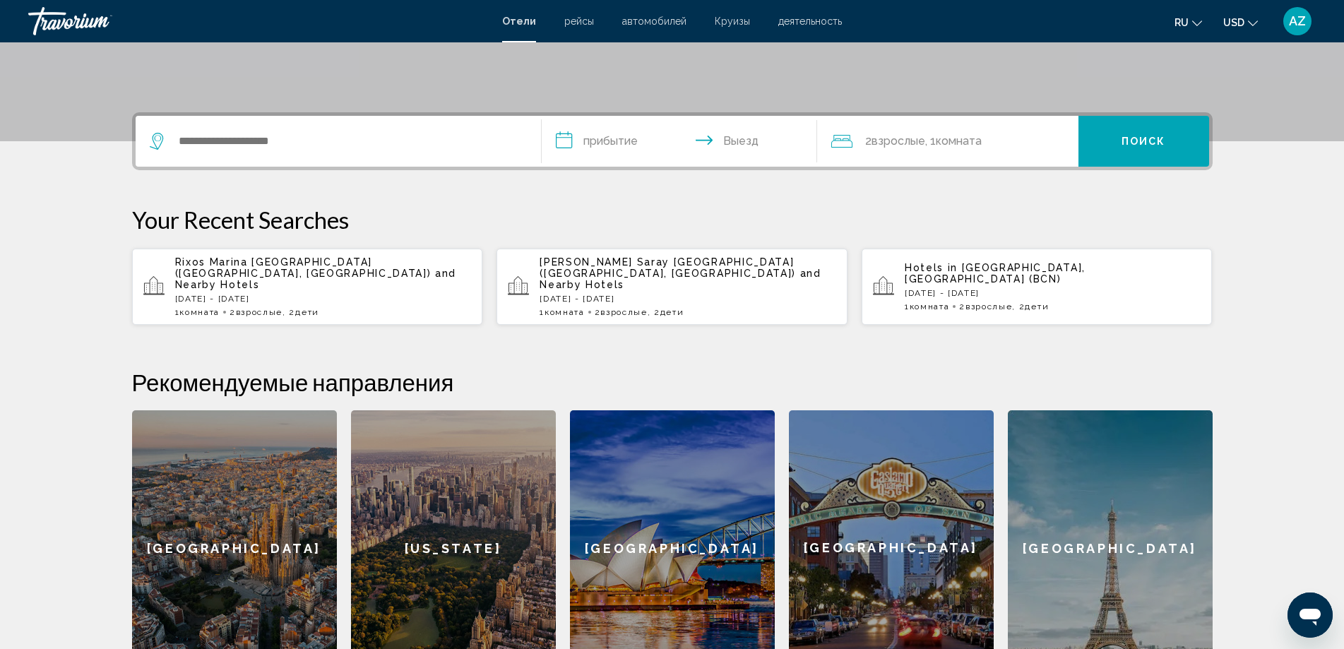
scroll to position [494, 0]
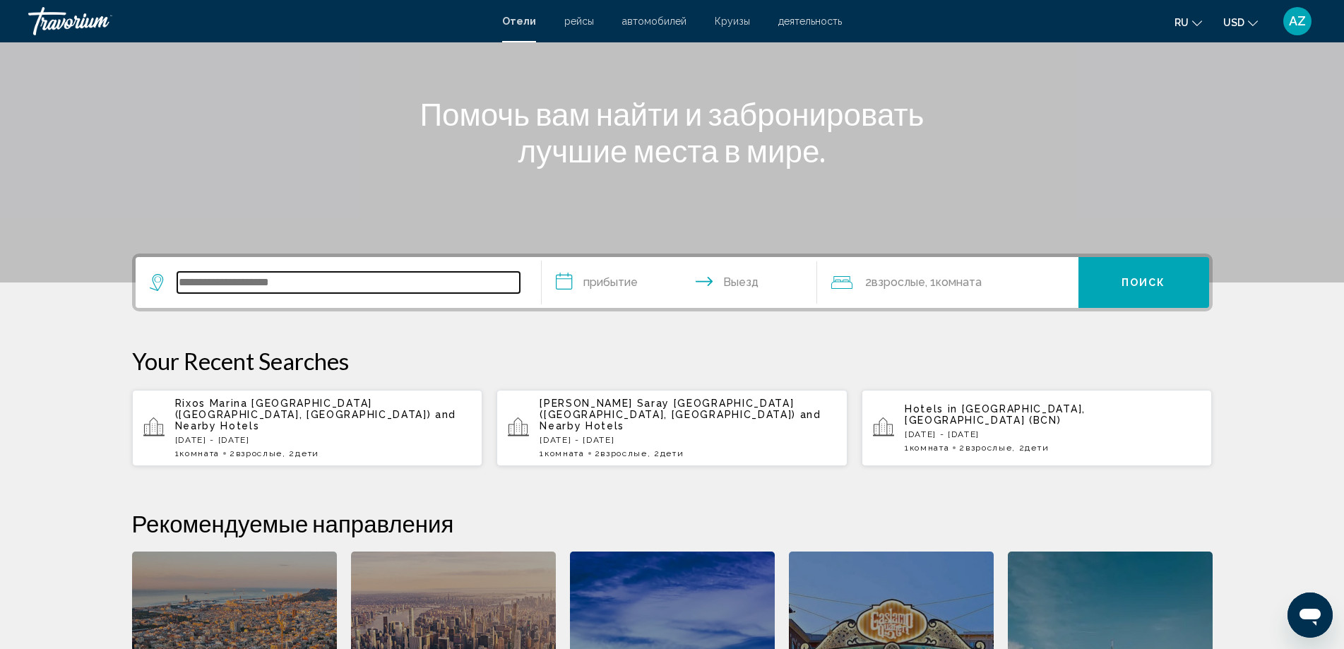
click at [230, 282] on input "Search widget" at bounding box center [348, 282] width 342 height 21
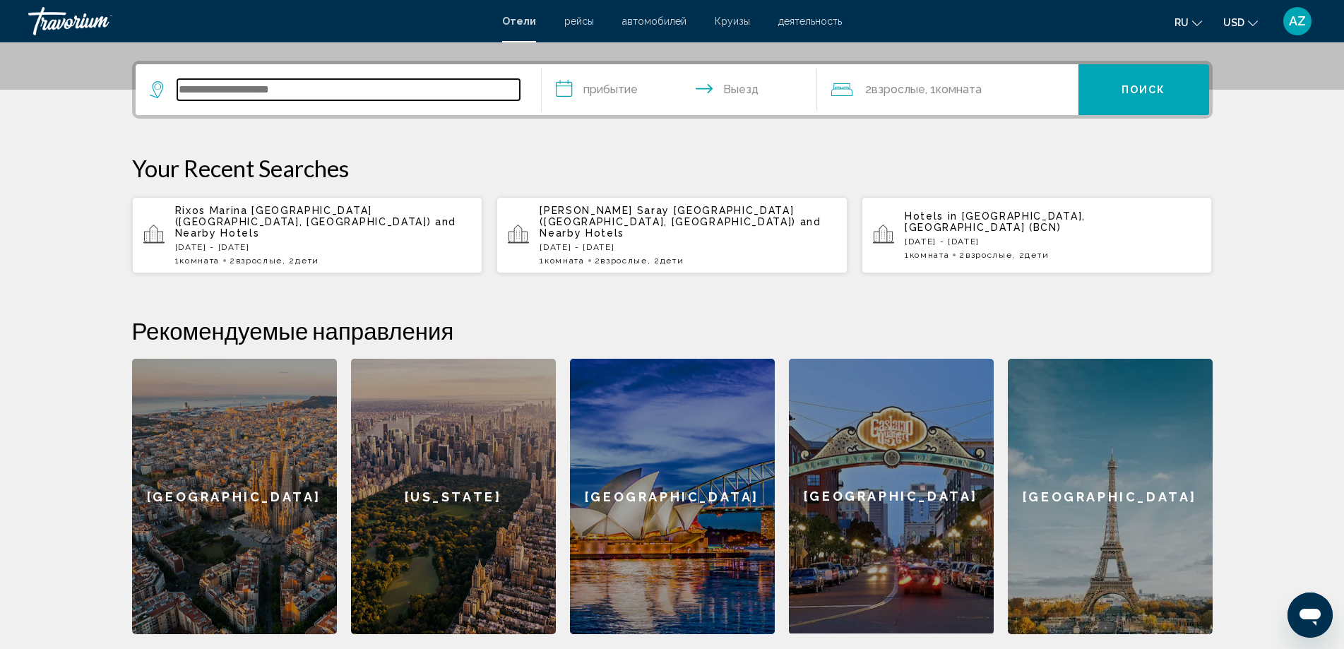
scroll to position [349, 0]
